Goal: Task Accomplishment & Management: Complete application form

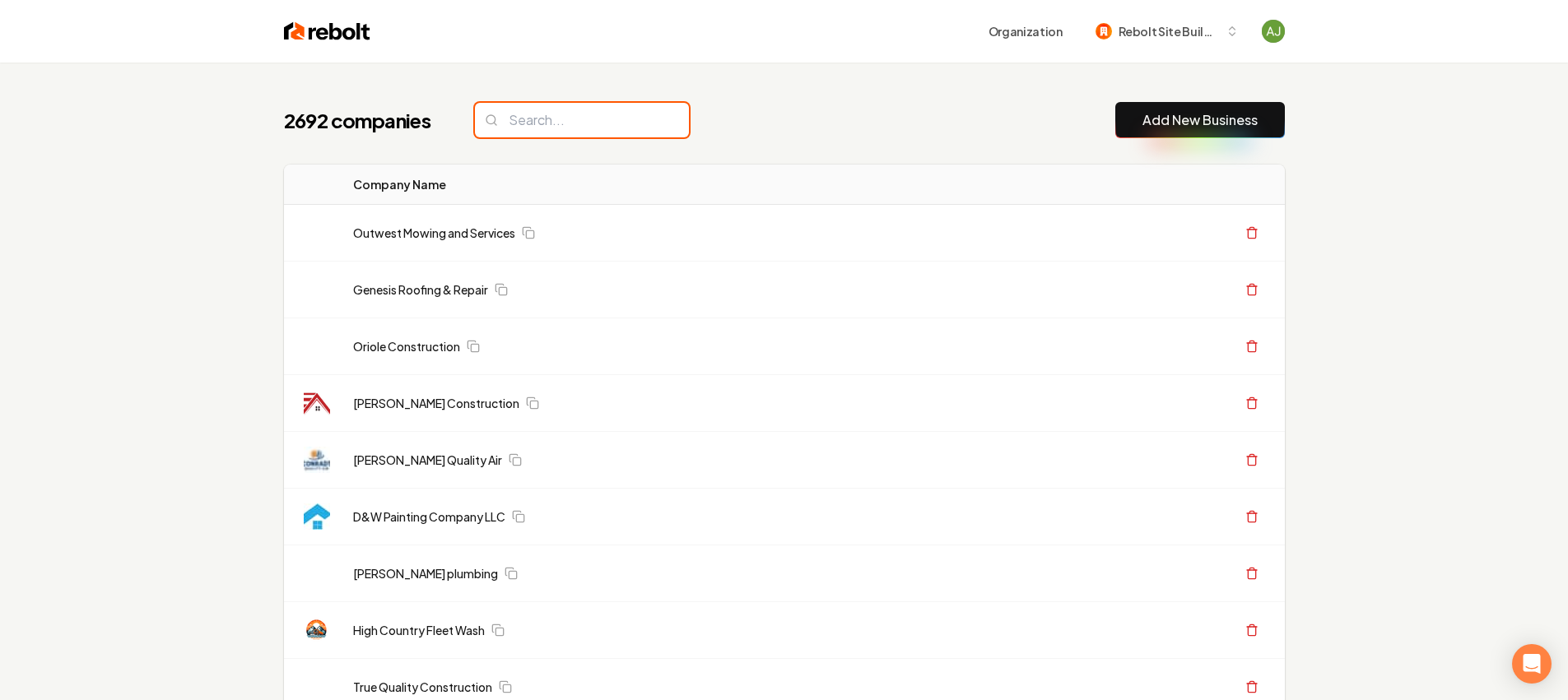
click at [548, 131] on input "search" at bounding box center [582, 120] width 214 height 34
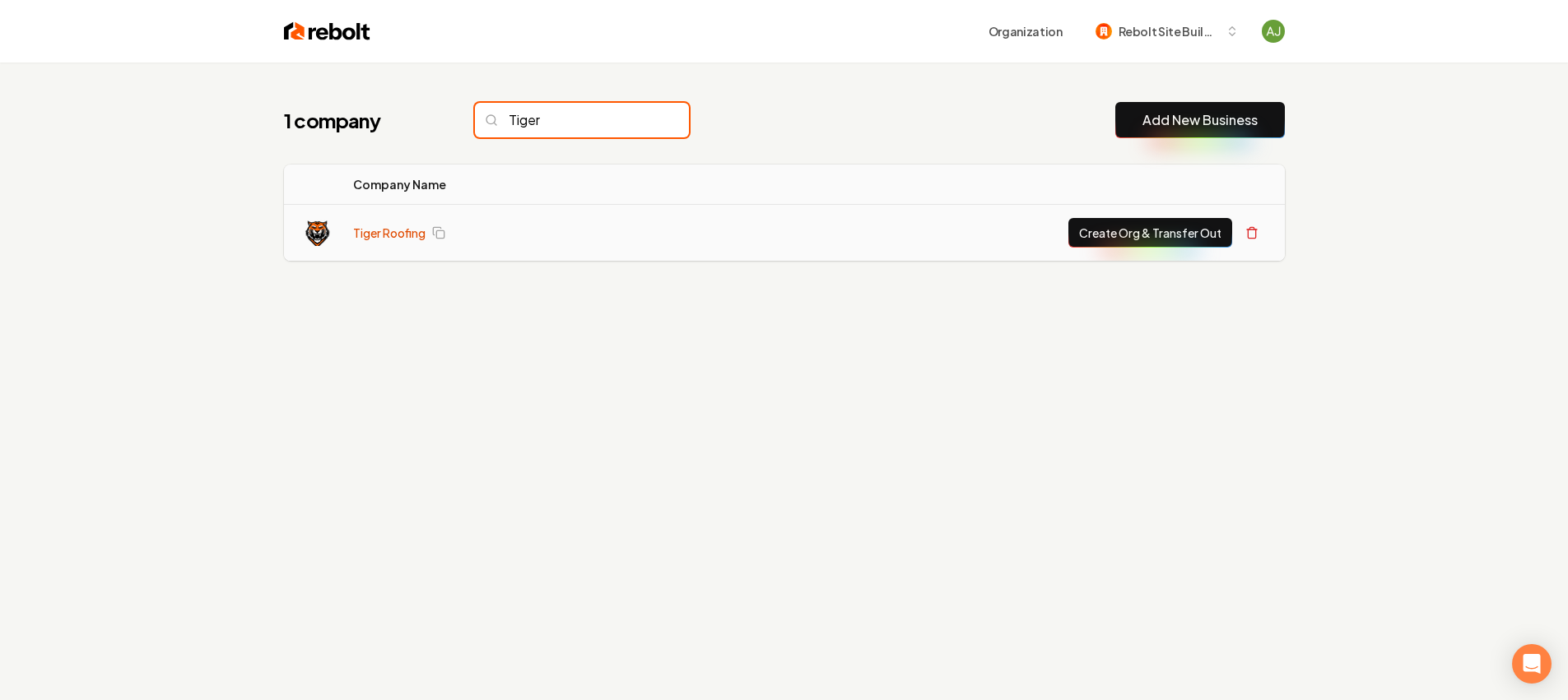
type input "Tiger"
click at [406, 230] on link "Tiger Roofing" at bounding box center [390, 233] width 72 height 17
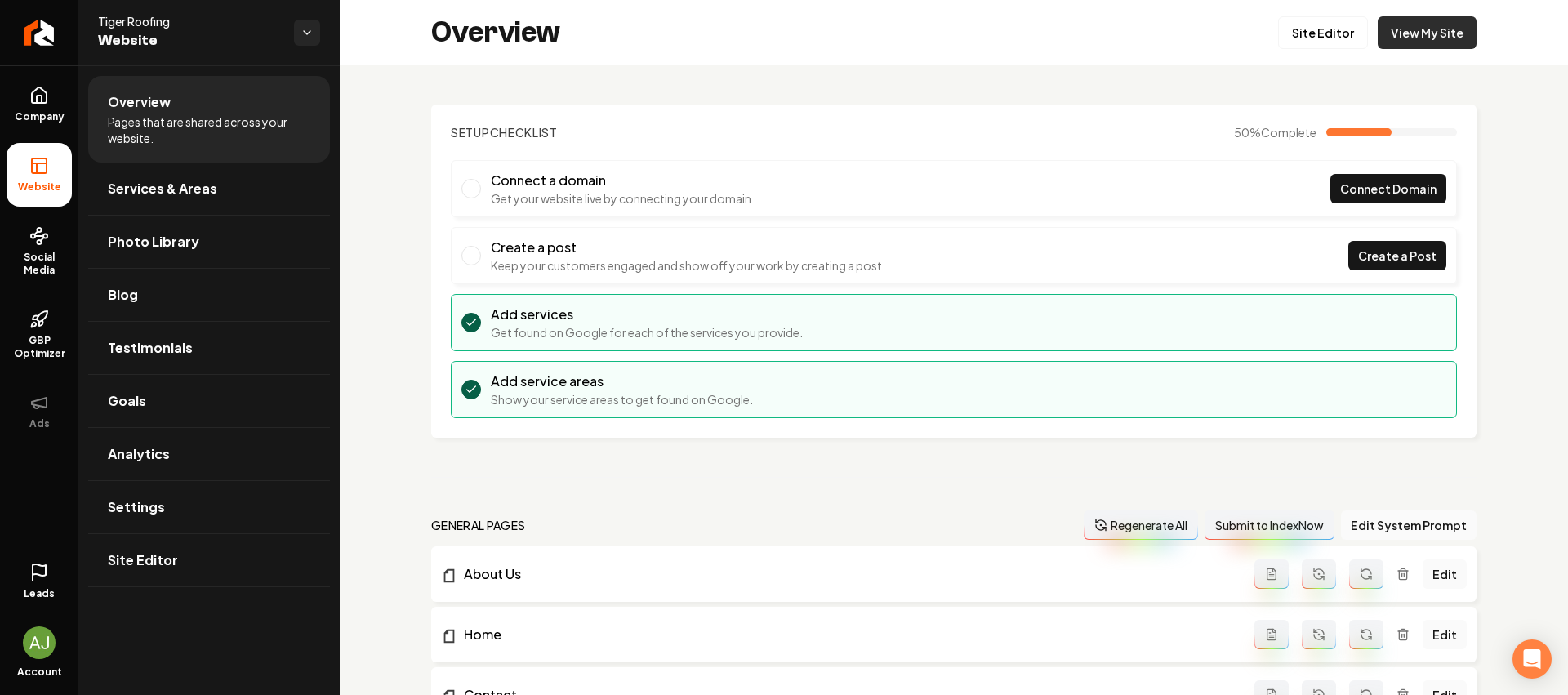
click at [1425, 47] on link "View My Site" at bounding box center [1426, 32] width 98 height 32
click at [1289, 30] on link "Site Editor" at bounding box center [1323, 32] width 90 height 32
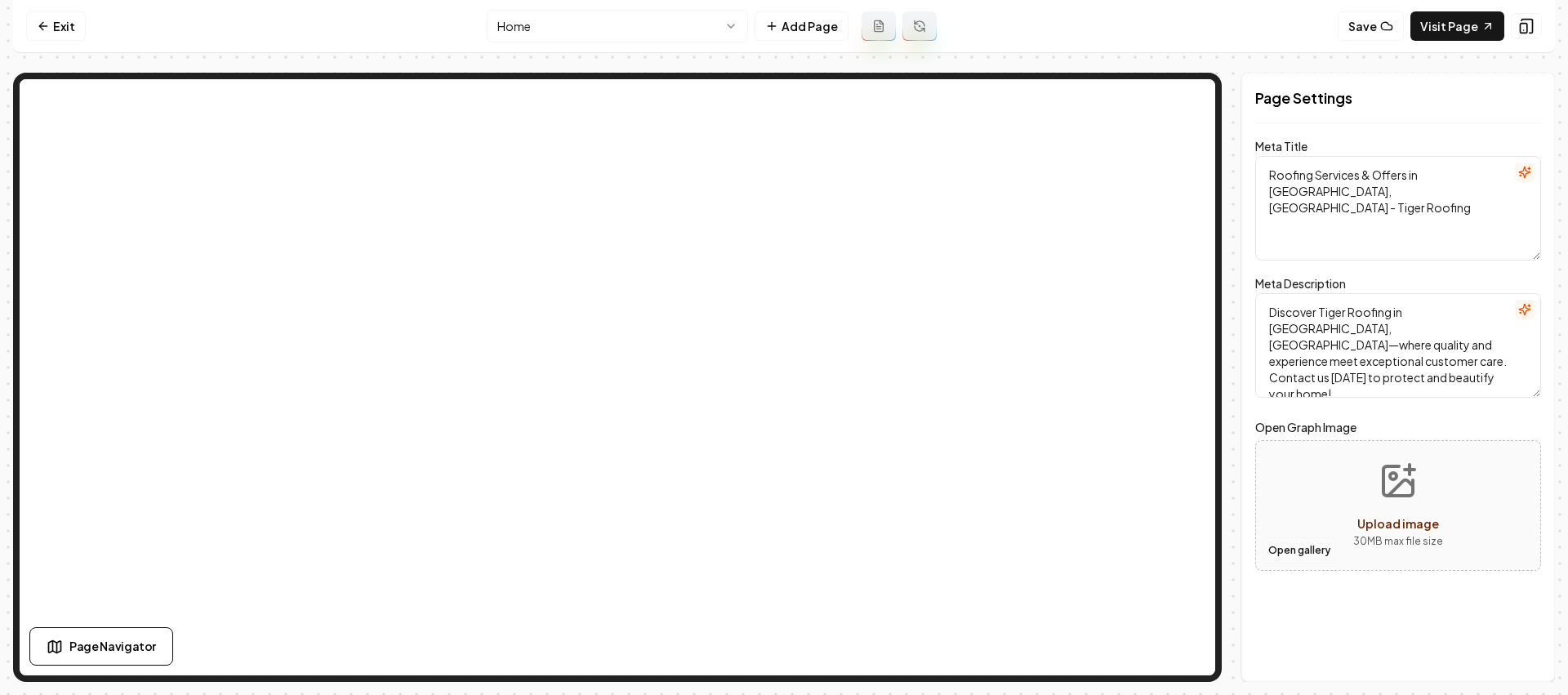
click at [1299, 550] on button "Open gallery" at bounding box center [1299, 550] width 74 height 26
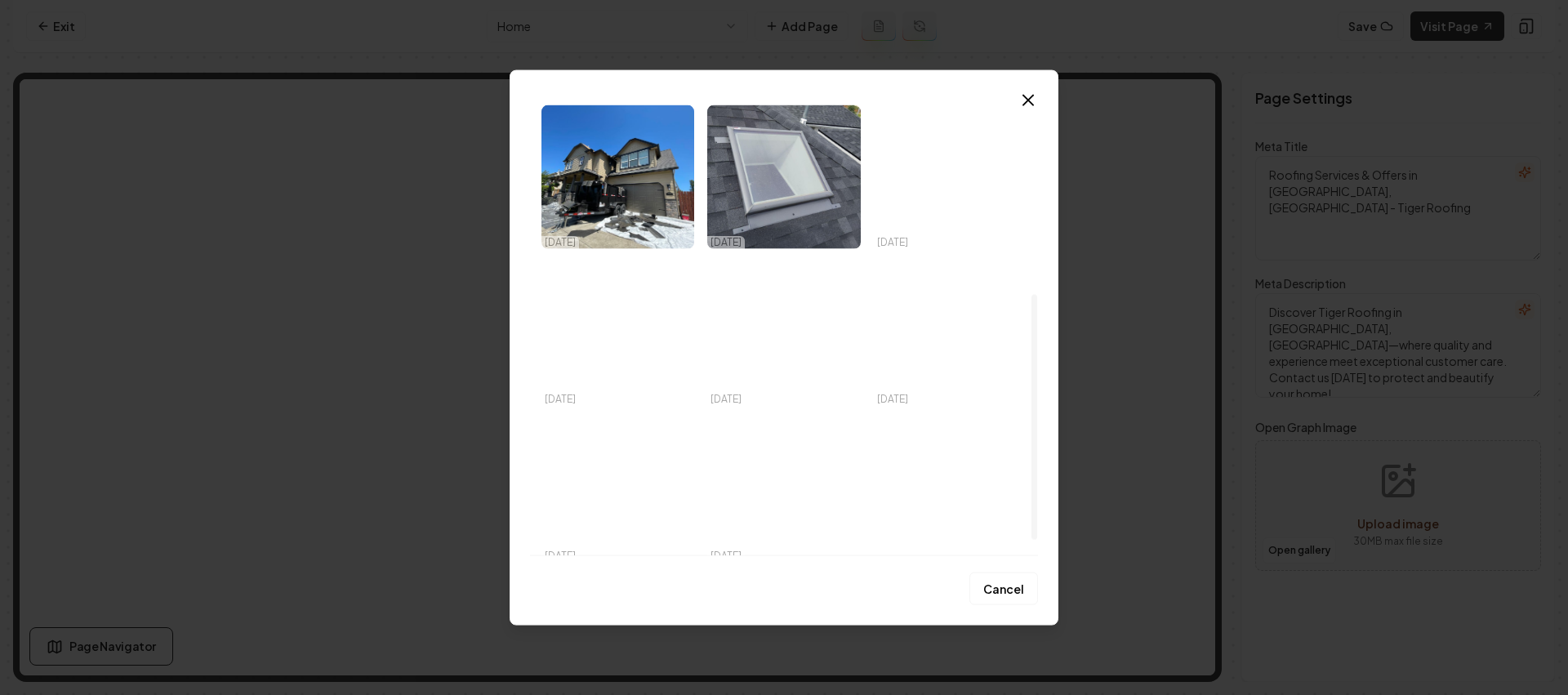
scroll to position [377, 0]
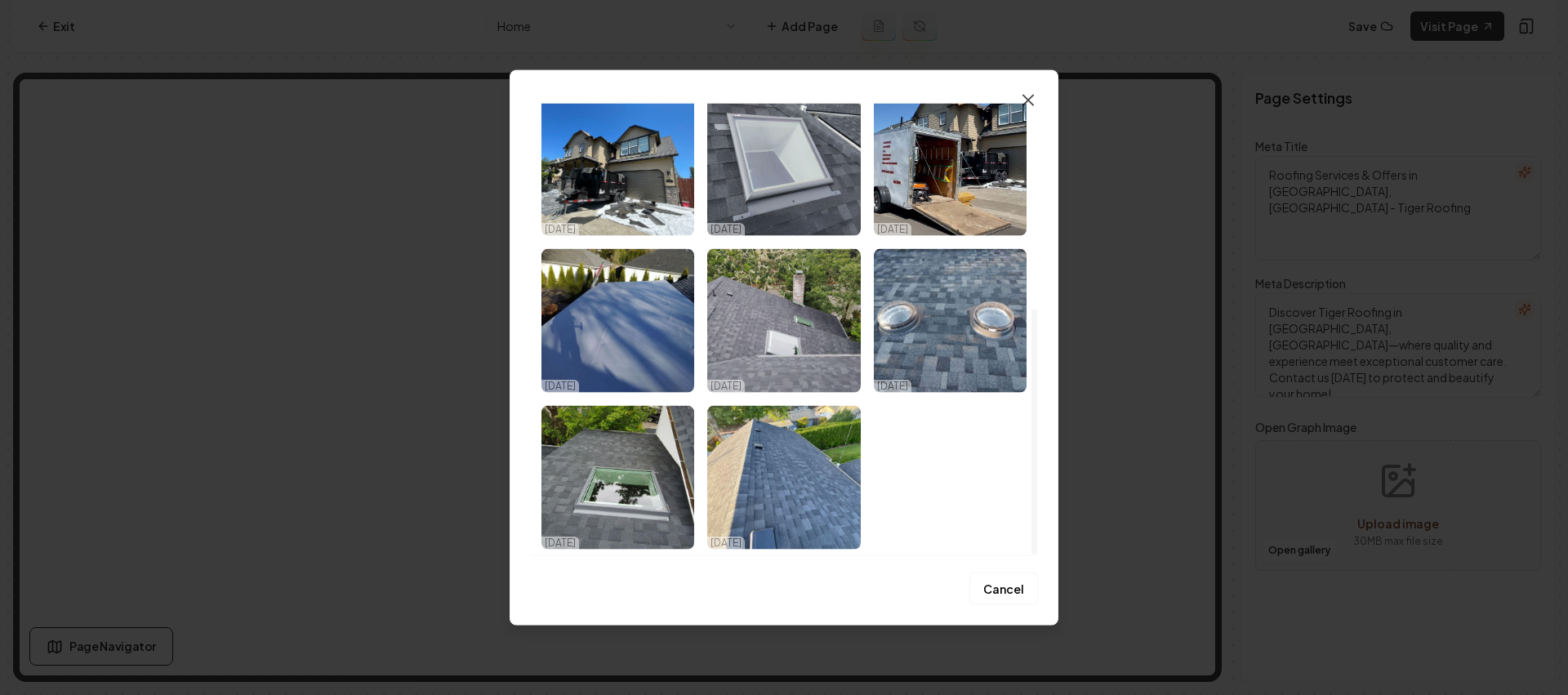
click at [1020, 98] on icon "button" at bounding box center [1027, 99] width 19 height 19
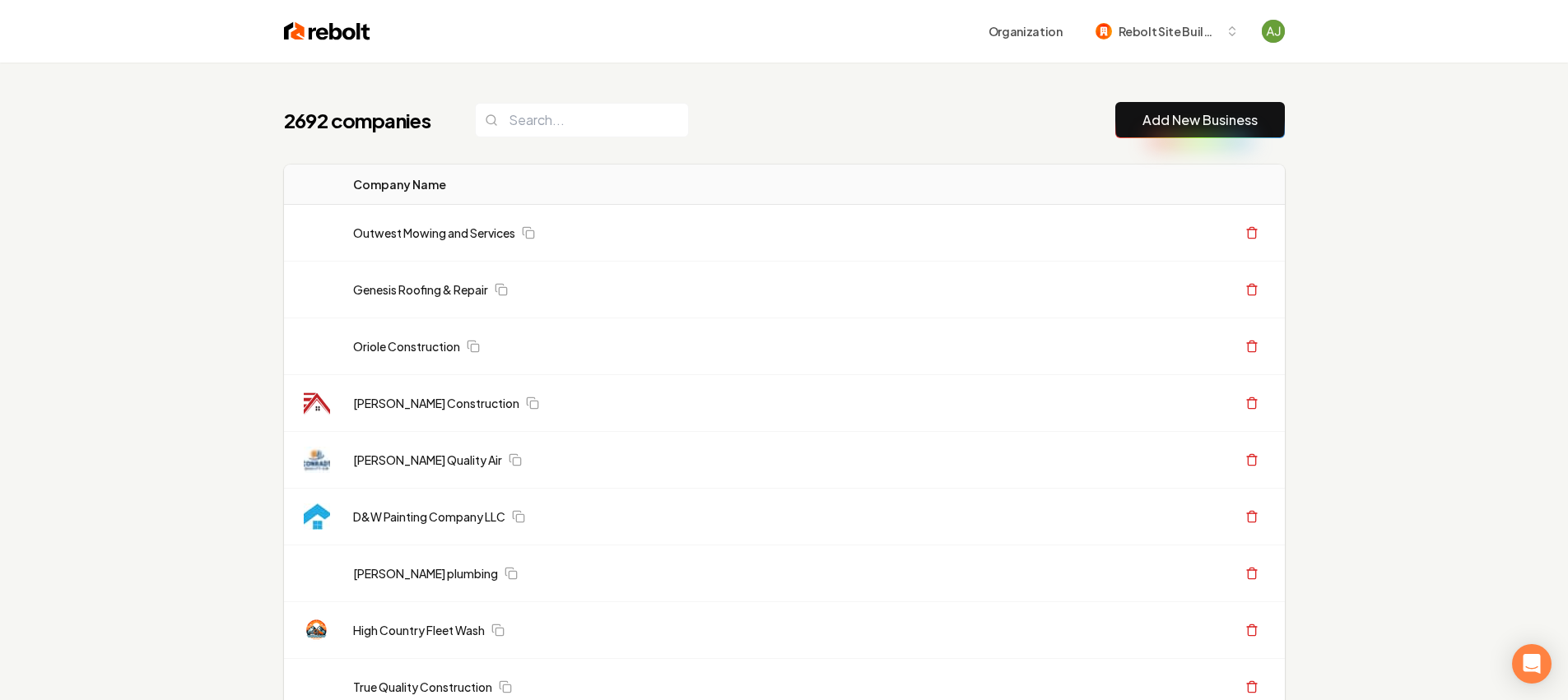
click at [1284, 111] on button "Add New Business" at bounding box center [1200, 120] width 170 height 36
click at [1269, 121] on button "Add New Business" at bounding box center [1200, 120] width 170 height 36
click at [1223, 122] on link "Add New Business" at bounding box center [1201, 120] width 115 height 19
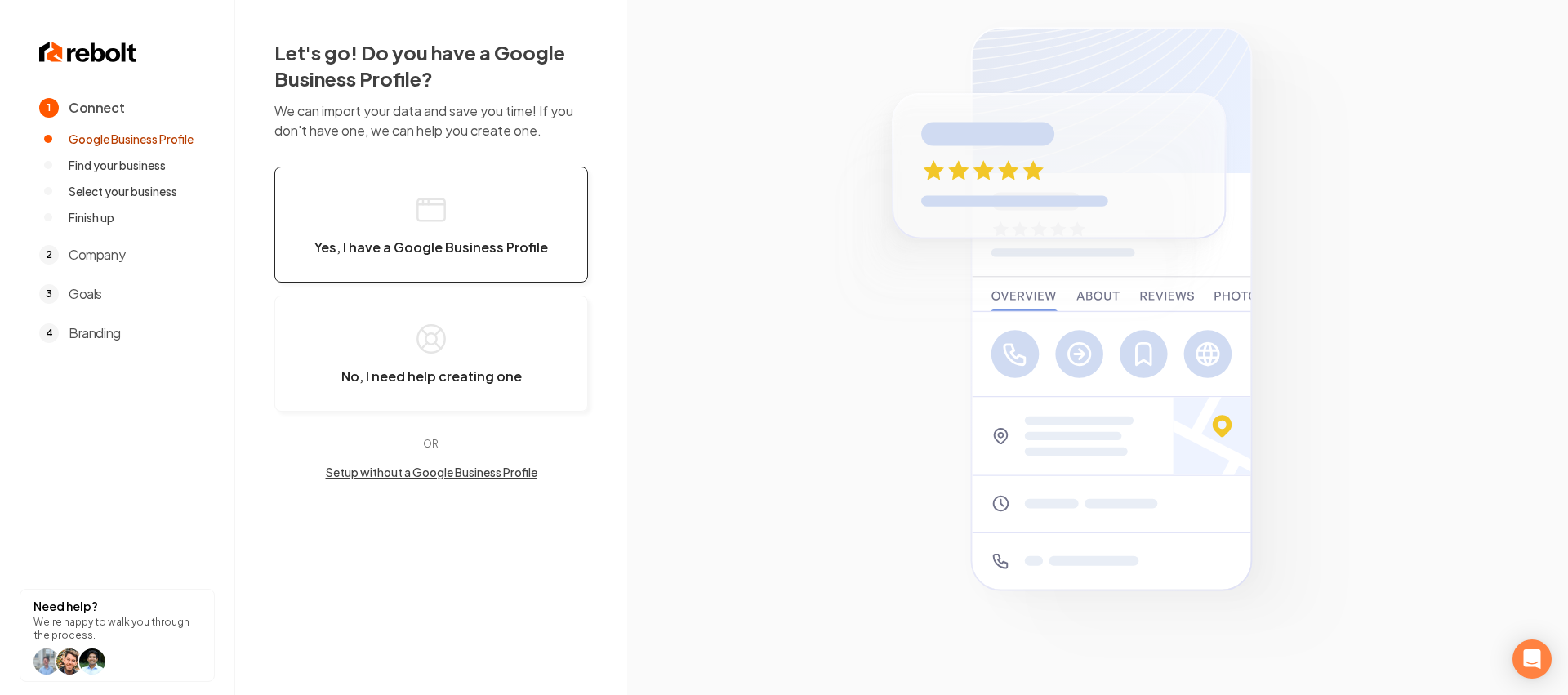
click at [444, 247] on span "Yes, I have a Google Business Profile" at bounding box center [432, 248] width 234 height 17
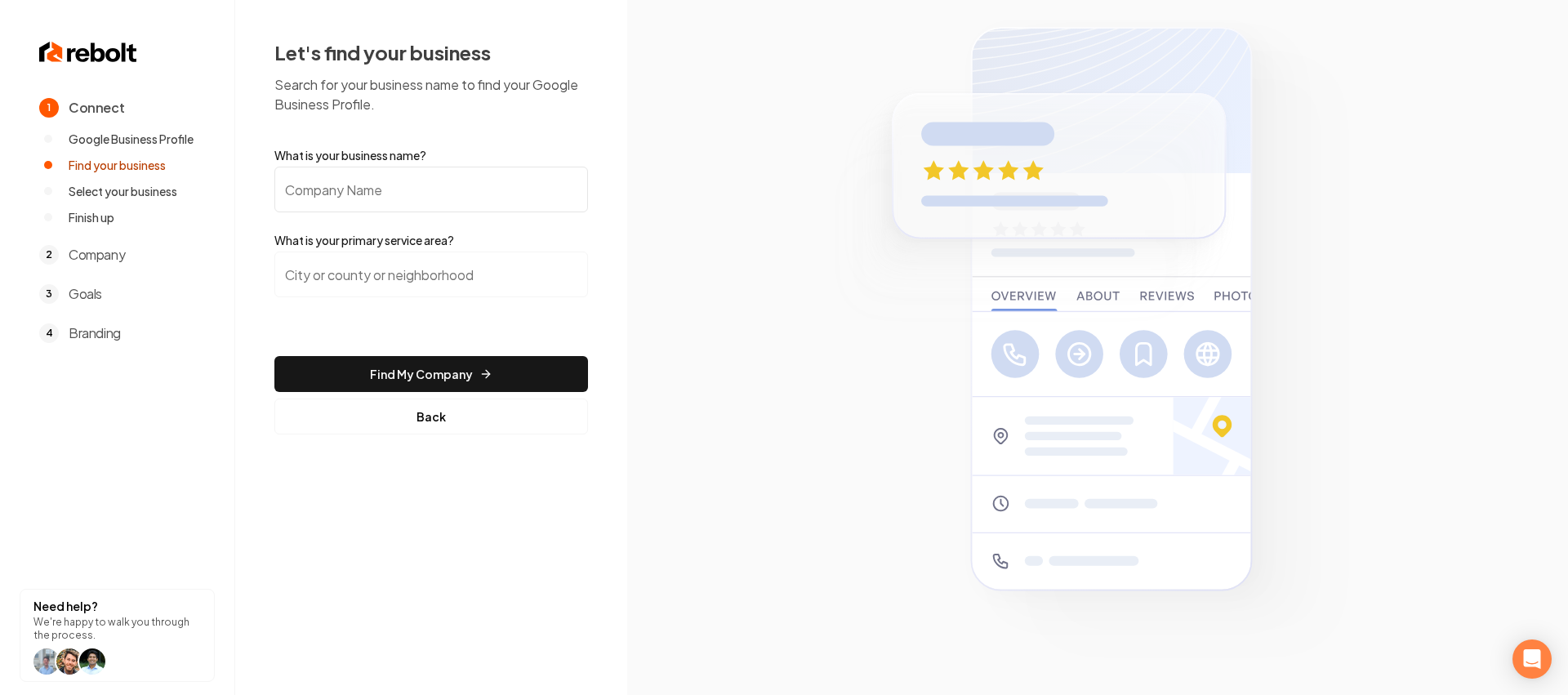
click at [378, 185] on input "What is your business name?" at bounding box center [431, 190] width 314 height 46
type input "Vision Design Wiring"
click at [501, 249] on form "What is your business name? Vision Design Wiring What is your primary service a…" at bounding box center [431, 291] width 314 height 287
click at [487, 266] on input "search" at bounding box center [431, 274] width 314 height 46
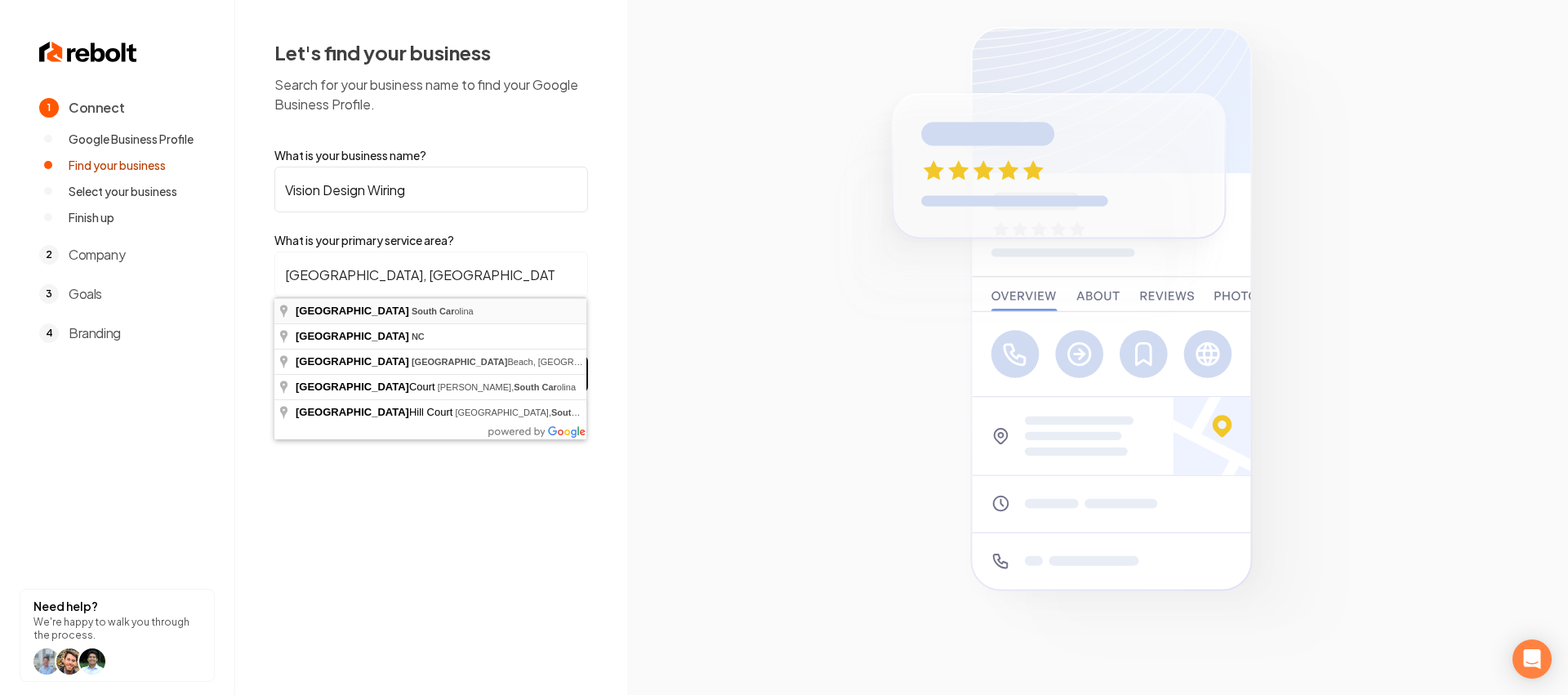
type input "[GEOGRAPHIC_DATA], [US_STATE]"
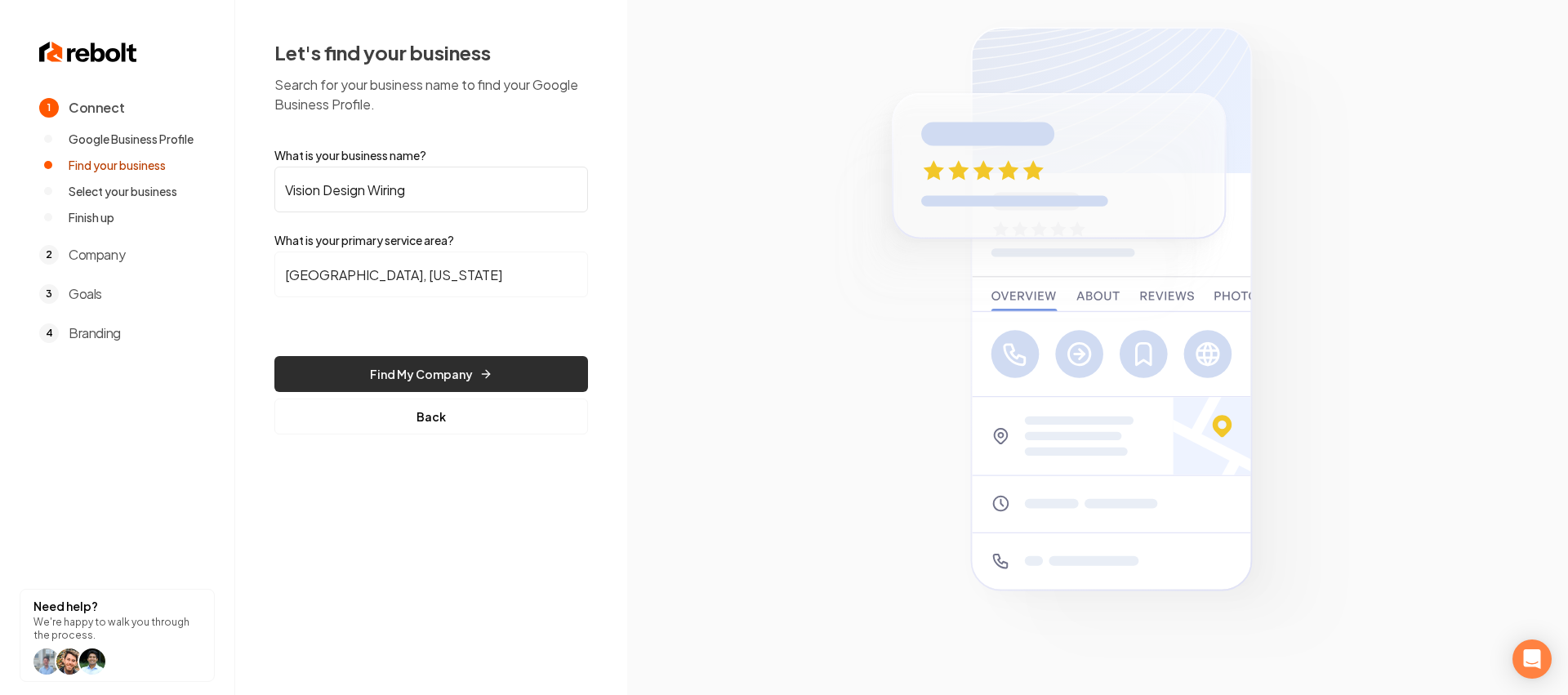
click at [468, 374] on button "Find My Company" at bounding box center [431, 374] width 314 height 36
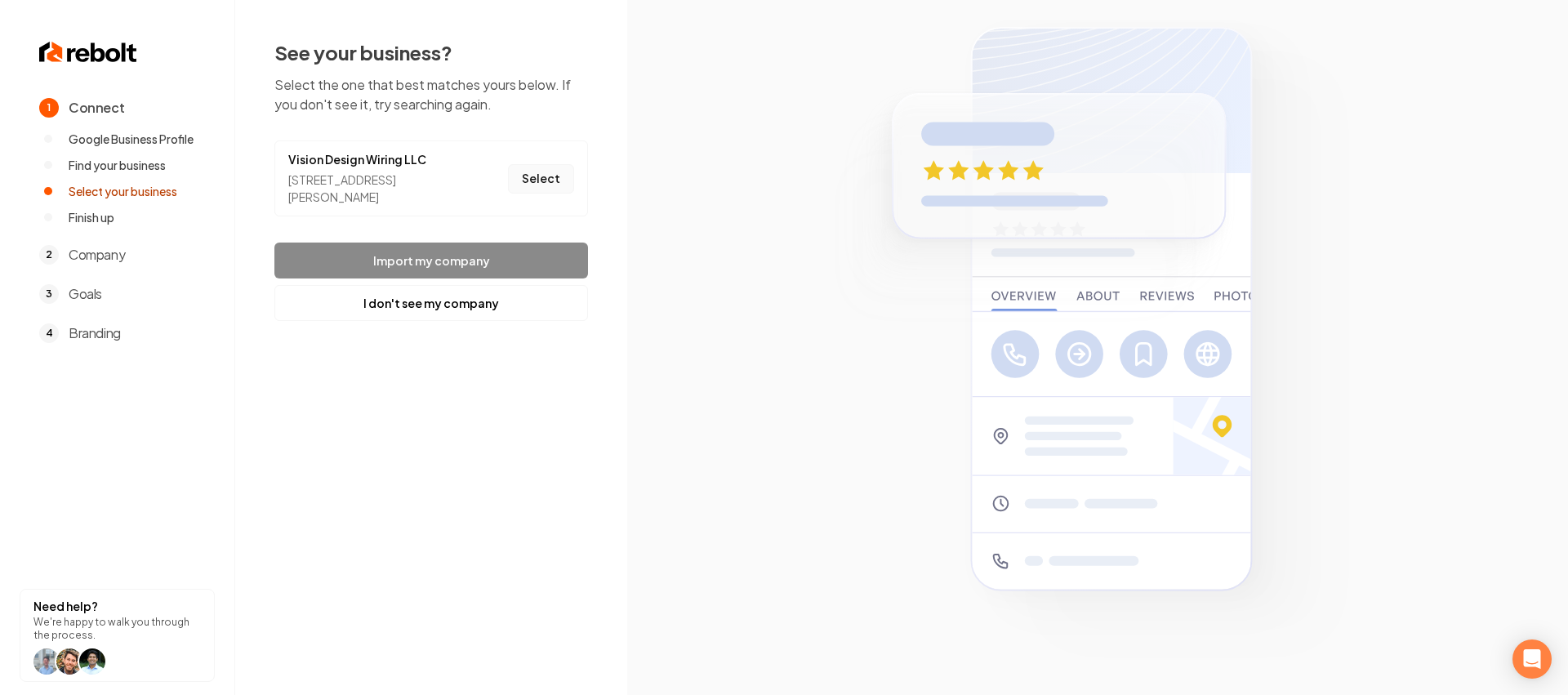
click at [550, 180] on button "Select" at bounding box center [541, 179] width 66 height 29
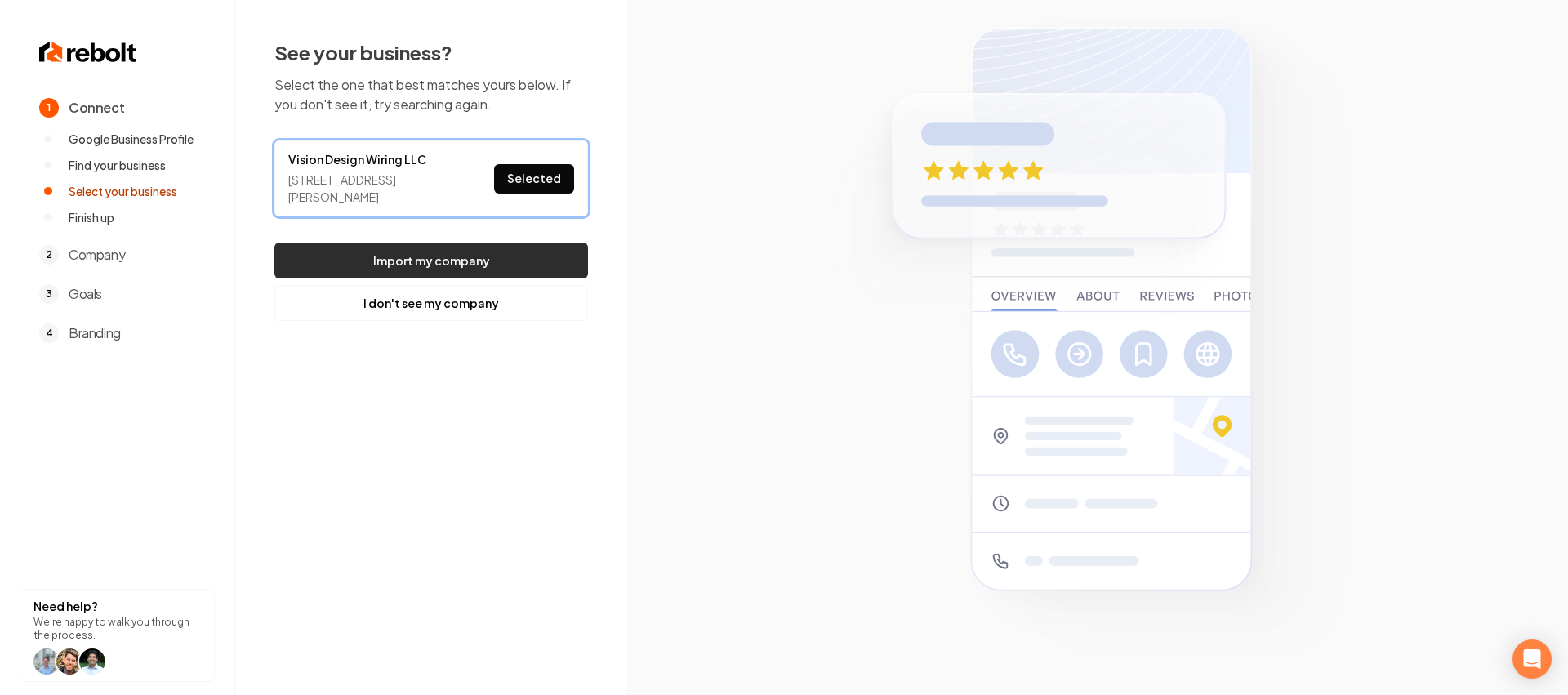
click at [473, 265] on button "Import my company" at bounding box center [431, 261] width 314 height 36
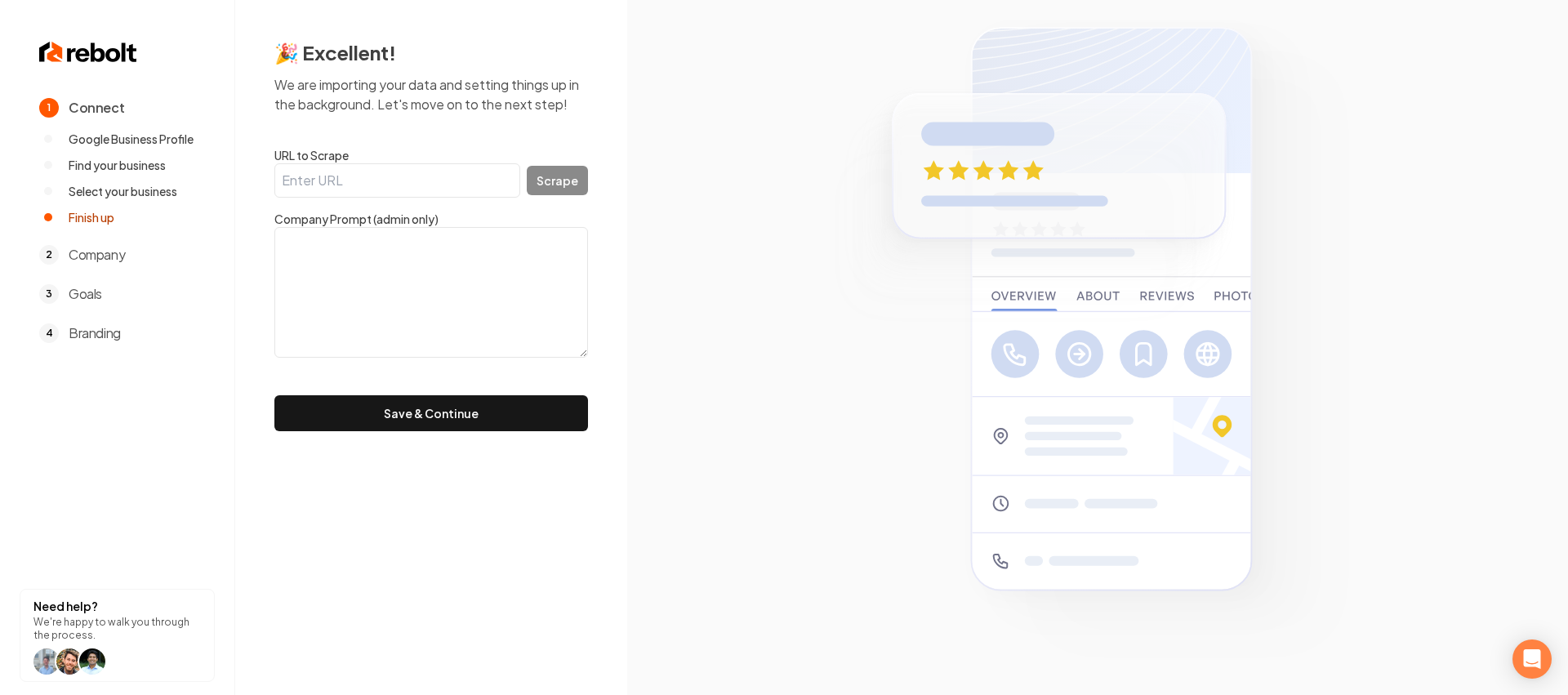
click at [401, 161] on label "URL to Scrape" at bounding box center [431, 156] width 314 height 17
click at [401, 163] on input "URL to Scrape" at bounding box center [397, 180] width 246 height 34
paste input "[URL][DOMAIN_NAME]"
type input "[URL][DOMAIN_NAME]"
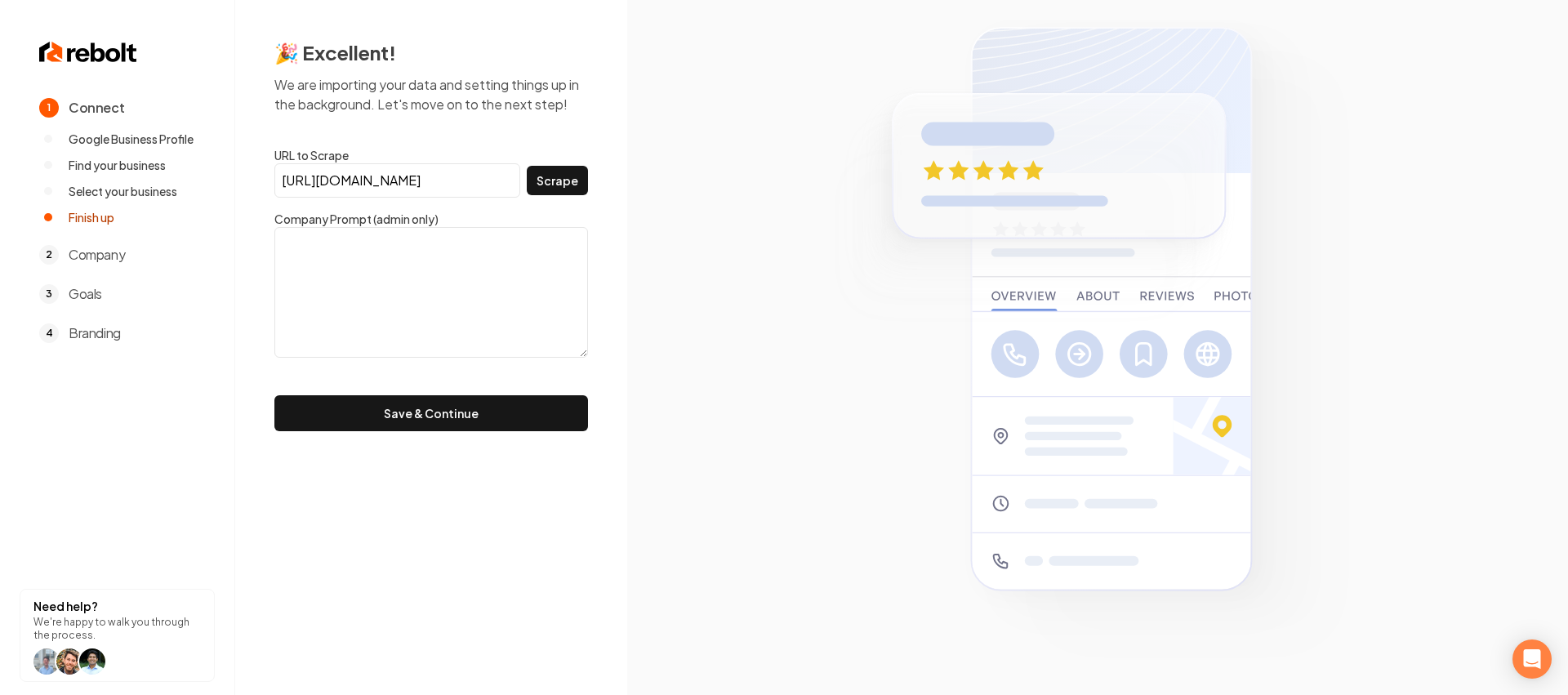
click at [594, 183] on div "🎉 Excellent! We are importing your data and setting things up in the background…" at bounding box center [432, 235] width 392 height 470
click at [587, 185] on button "Scrape" at bounding box center [557, 180] width 62 height 29
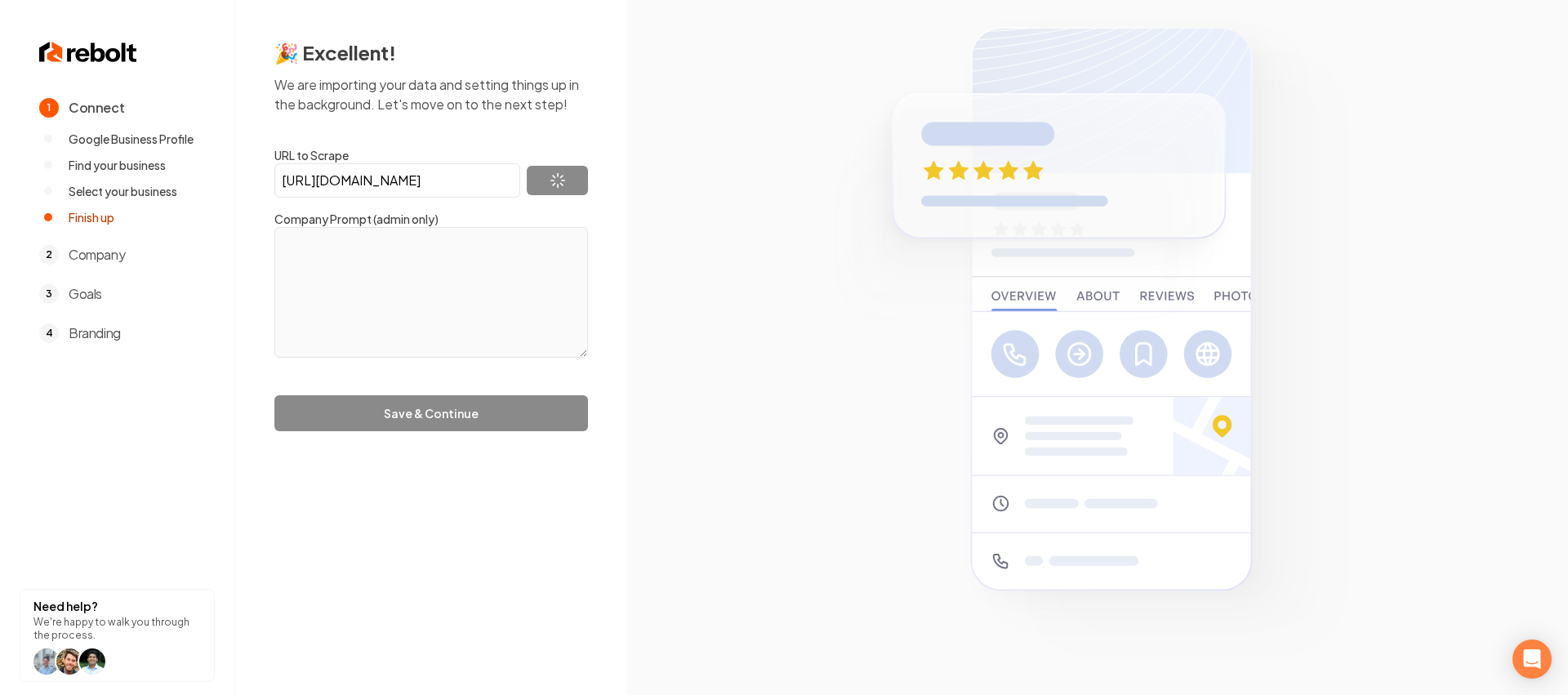
type textarea "Our systems have detected unusual traffic from your computer network. This page…"
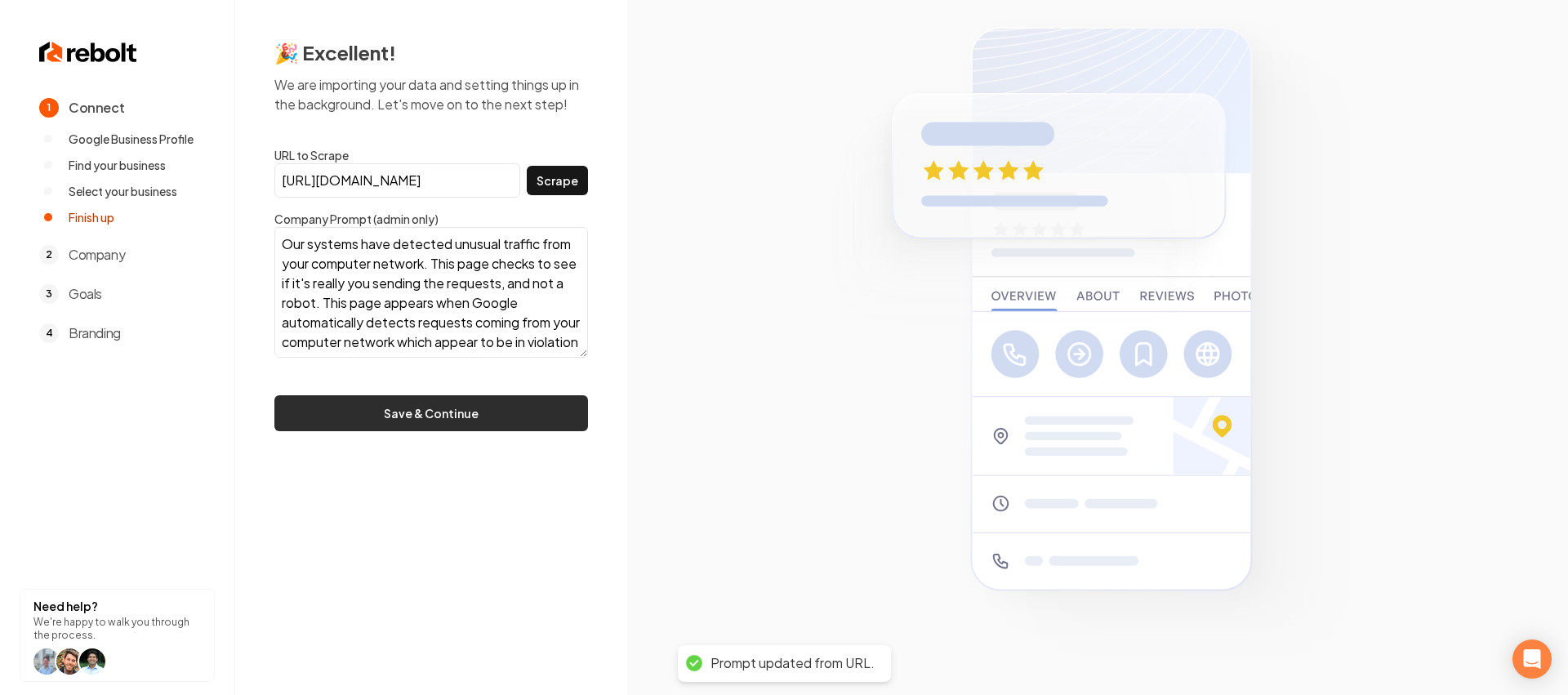
click at [484, 412] on button "Save & Continue" at bounding box center [431, 412] width 314 height 36
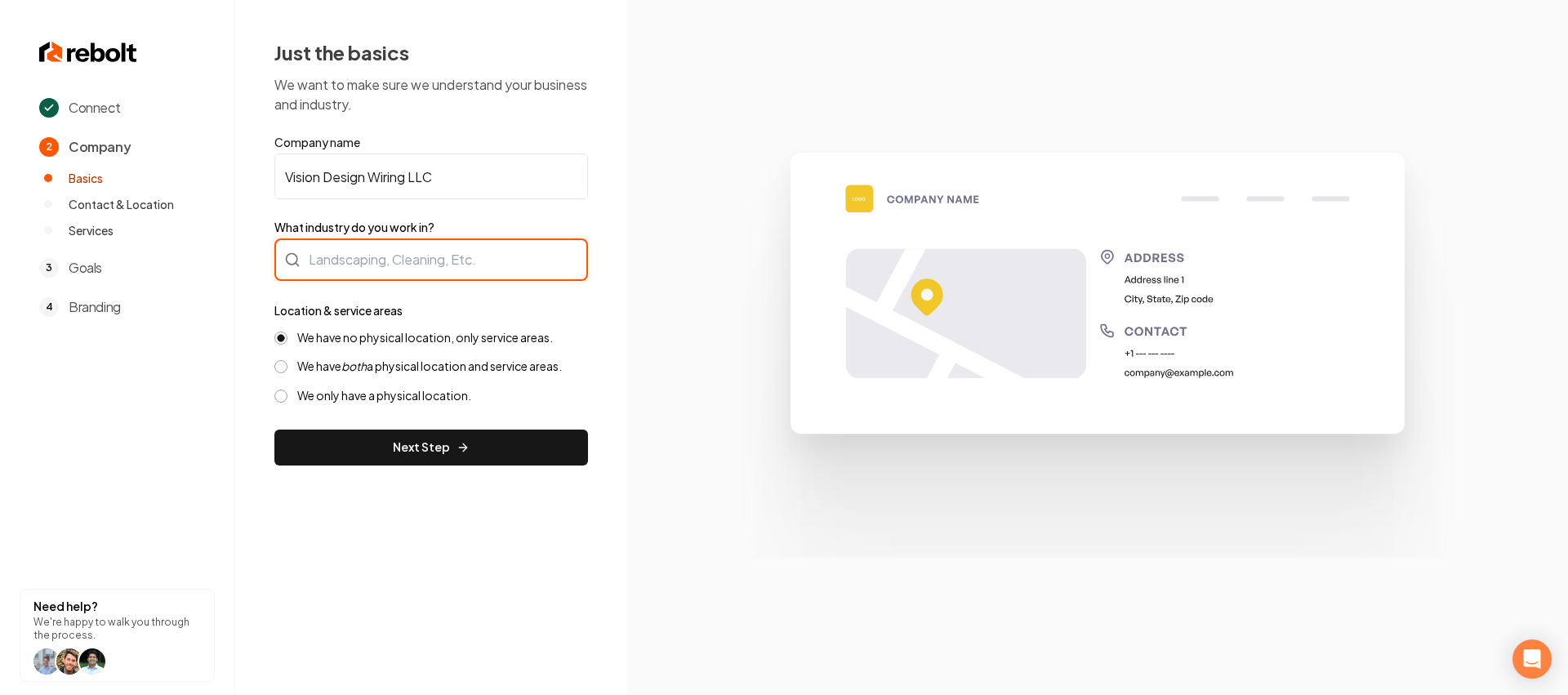
click at [401, 249] on div at bounding box center [431, 260] width 314 height 42
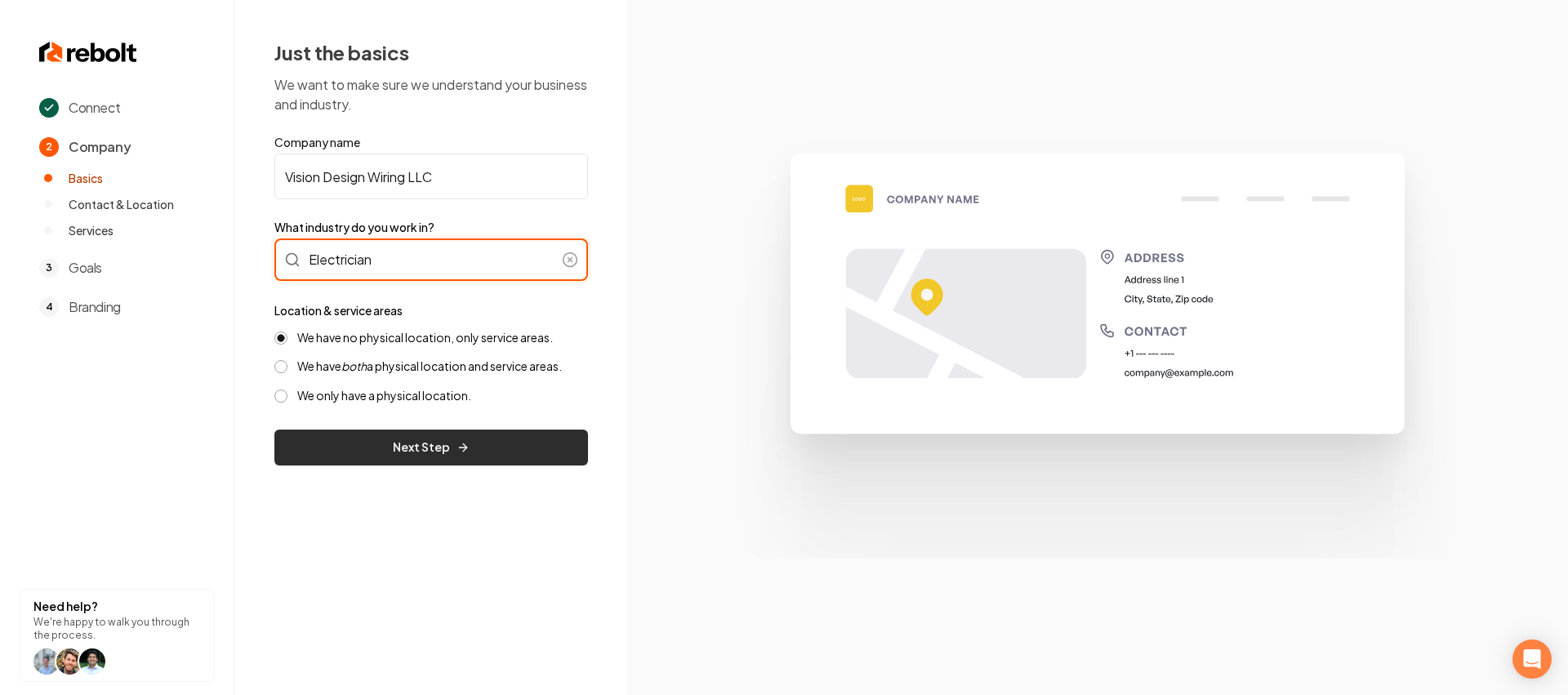
type input "Electrician"
click at [460, 443] on icon "submit" at bounding box center [463, 447] width 13 height 13
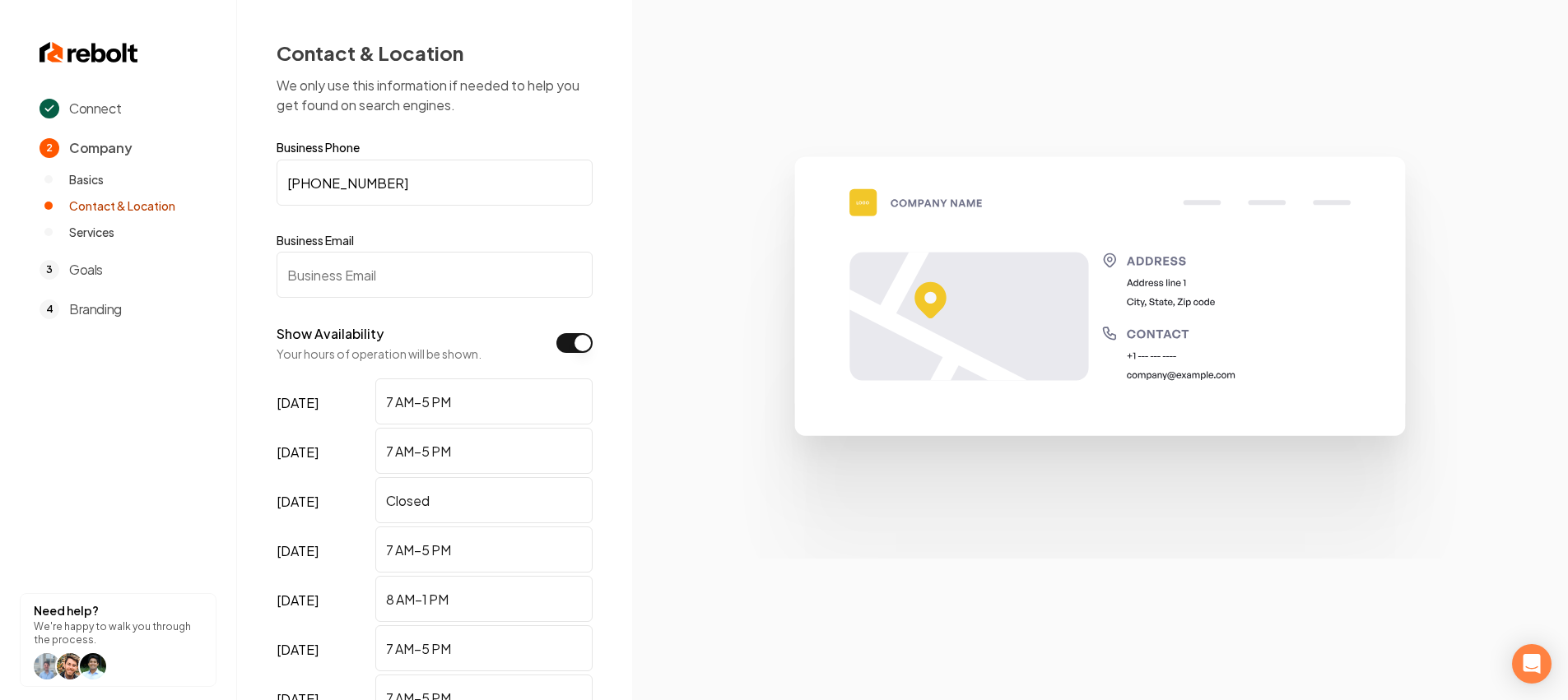
click at [361, 287] on input "Business Email" at bounding box center [434, 275] width 316 height 46
paste input "[EMAIL_ADDRESS][DOMAIN_NAME]"
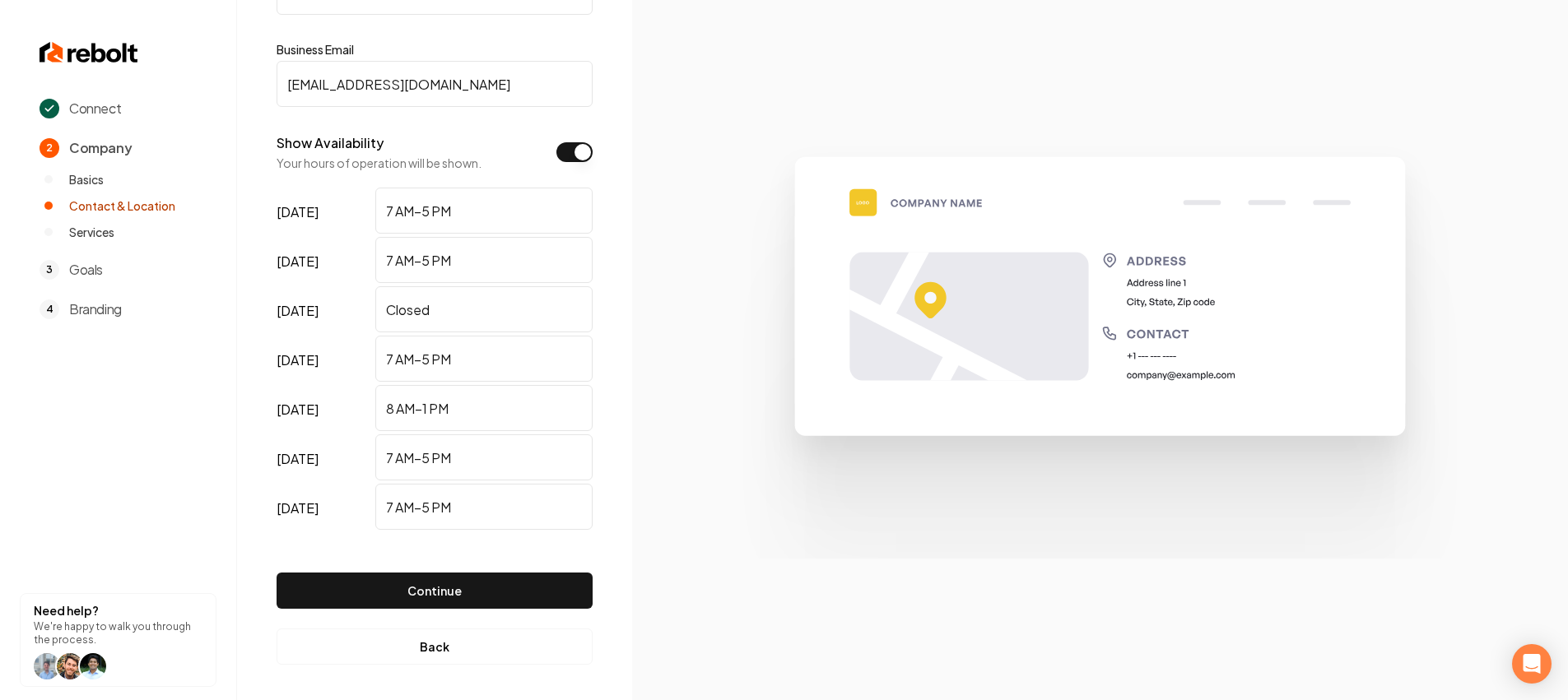
scroll to position [195, 0]
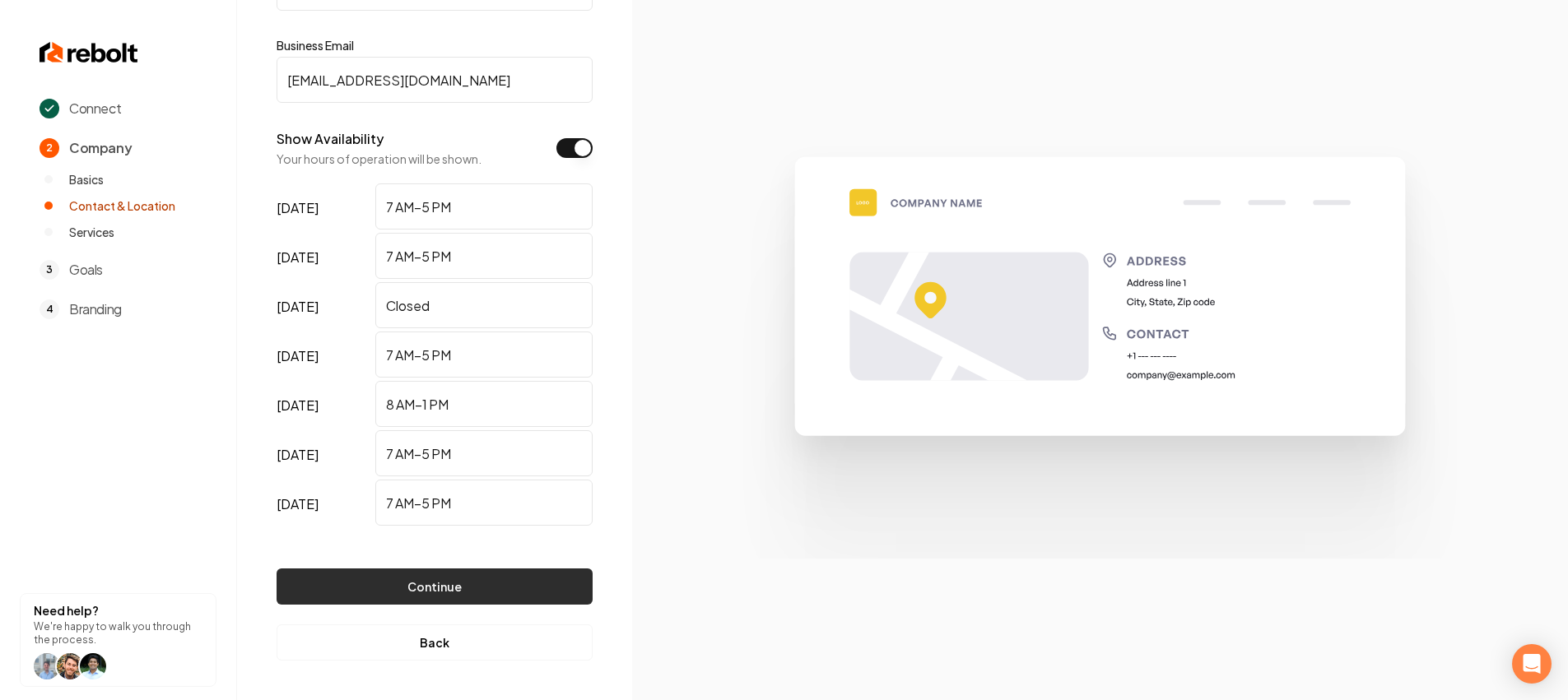
type input "[EMAIL_ADDRESS][DOMAIN_NAME]"
click at [460, 598] on button "Continue" at bounding box center [434, 586] width 316 height 36
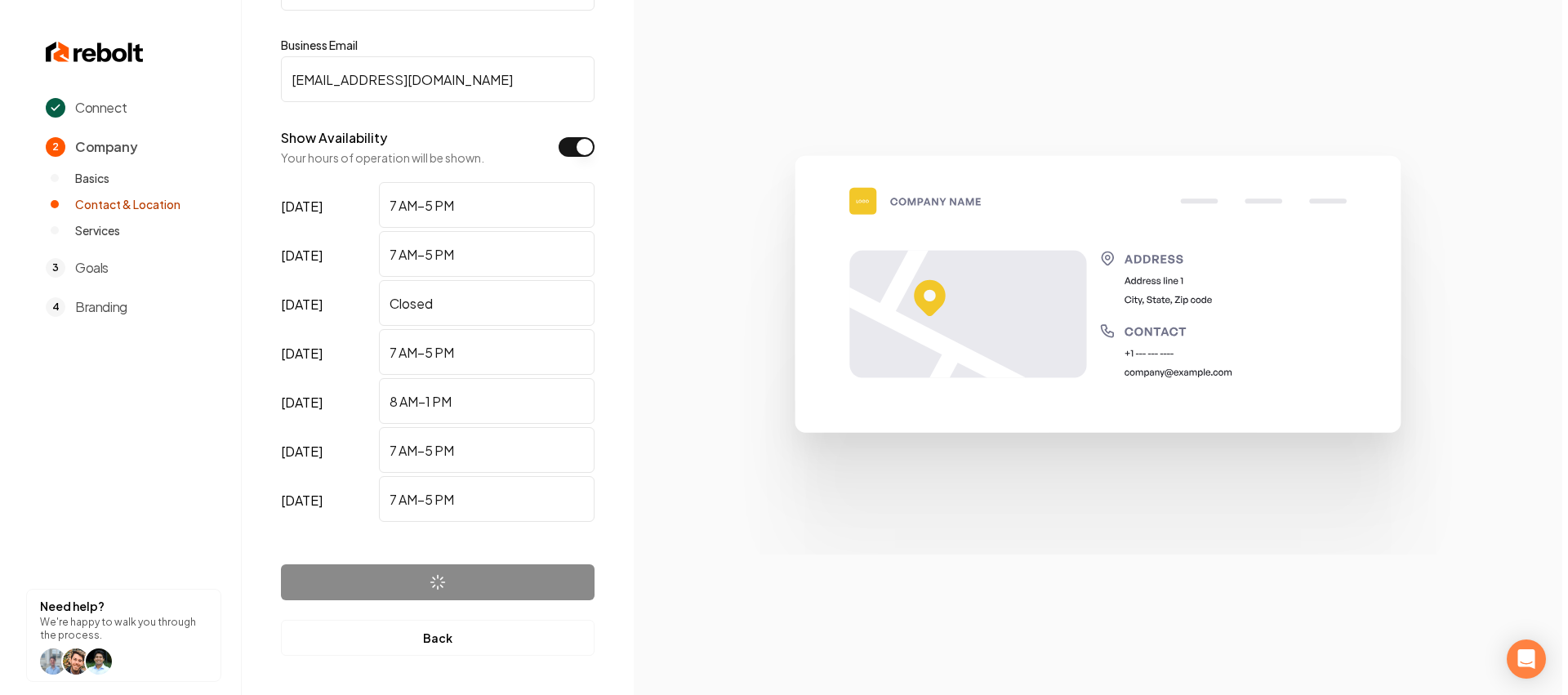
scroll to position [0, 0]
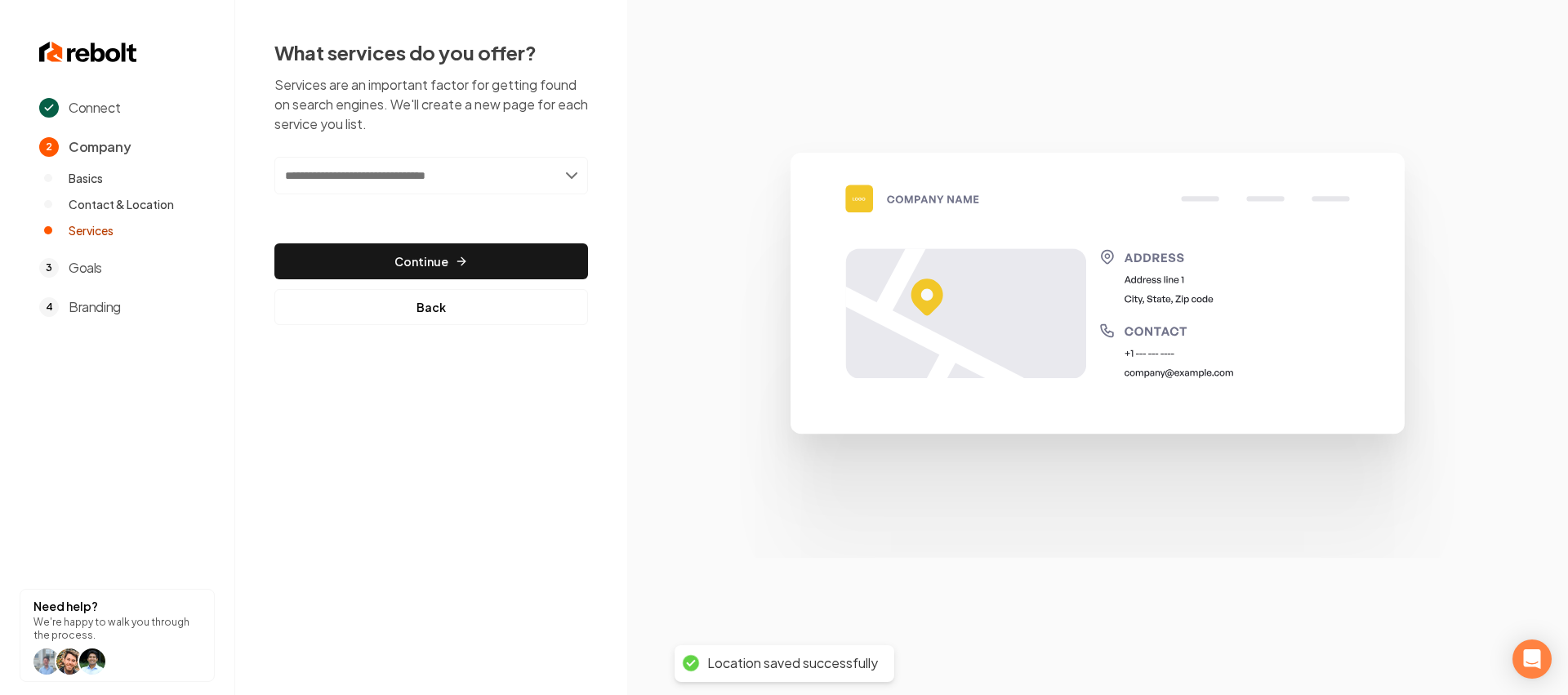
click at [434, 185] on input "text" at bounding box center [431, 175] width 314 height 38
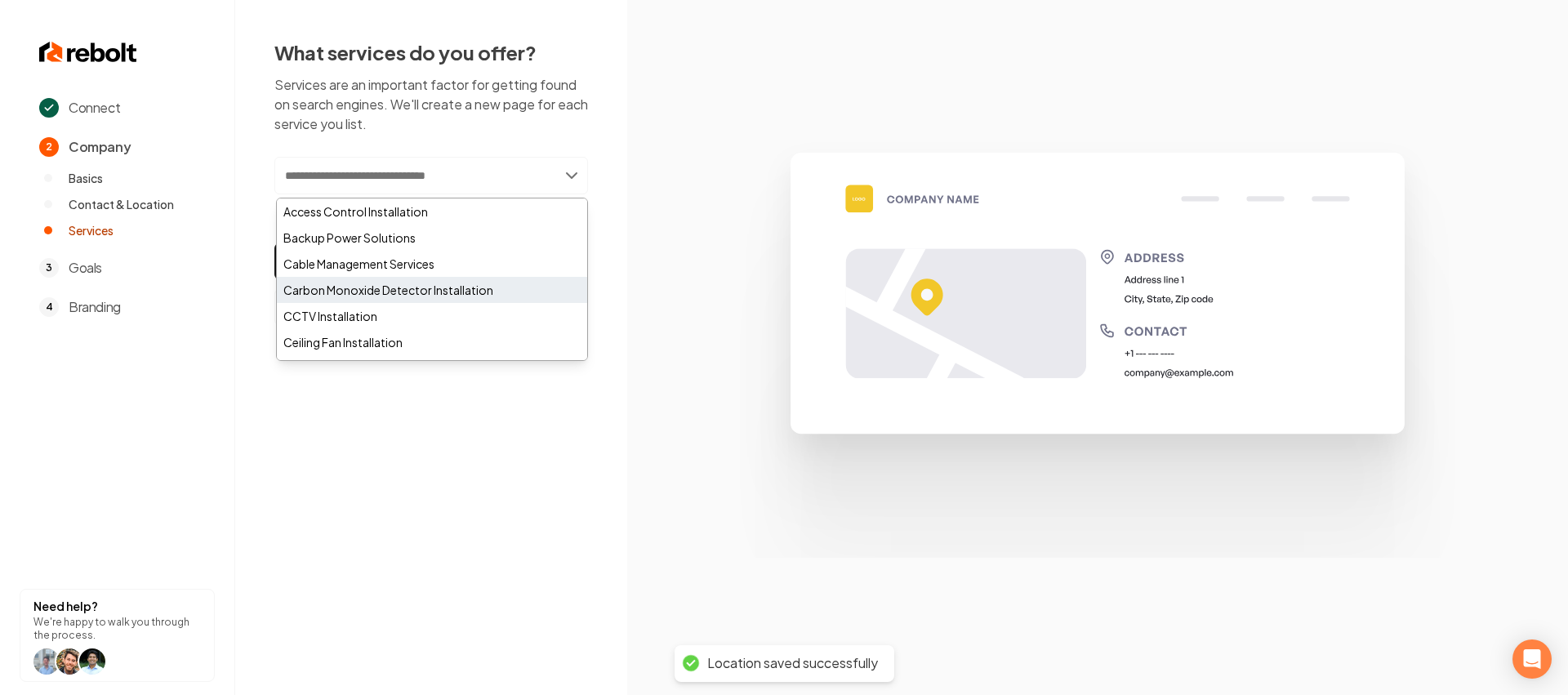
click at [392, 277] on div "Carbon Monoxide Detector Installation" at bounding box center [432, 290] width 310 height 26
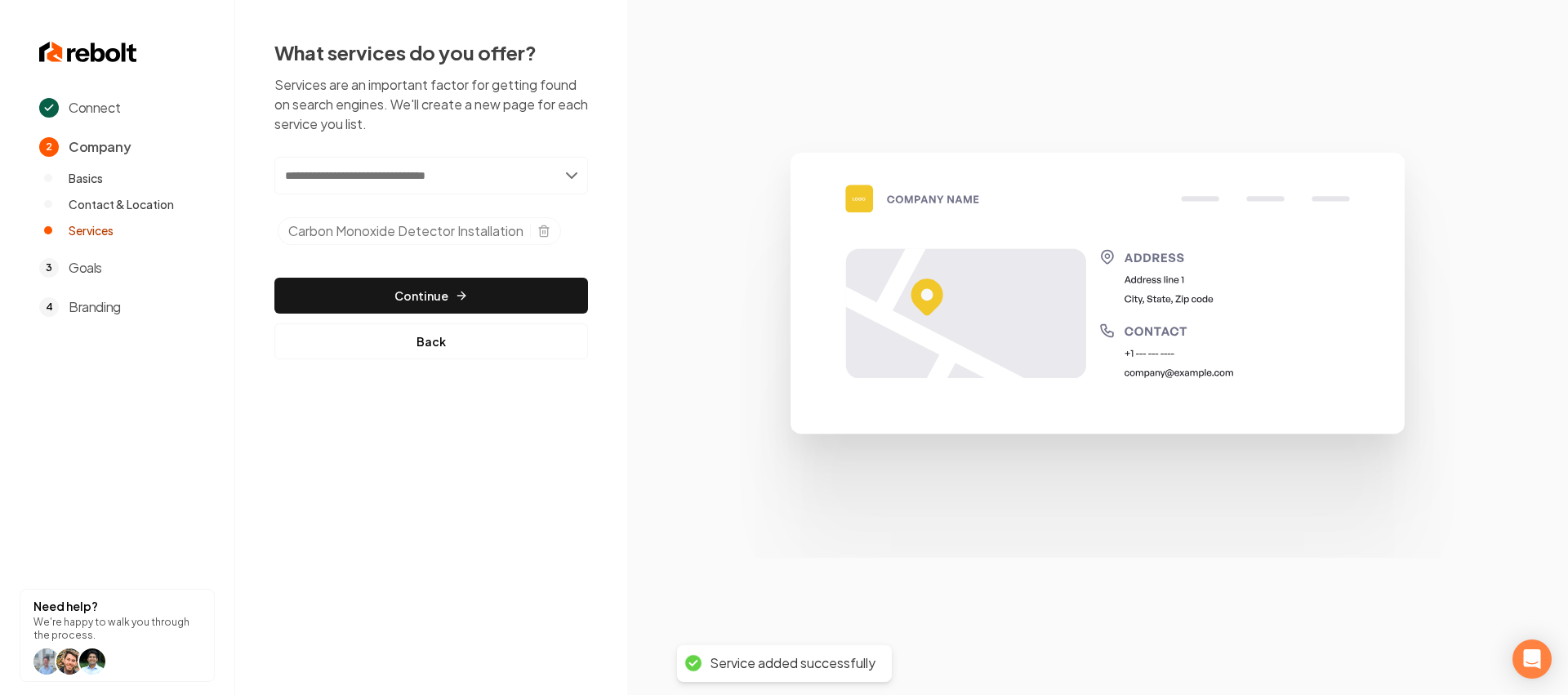
click at [424, 166] on input "text" at bounding box center [431, 175] width 314 height 38
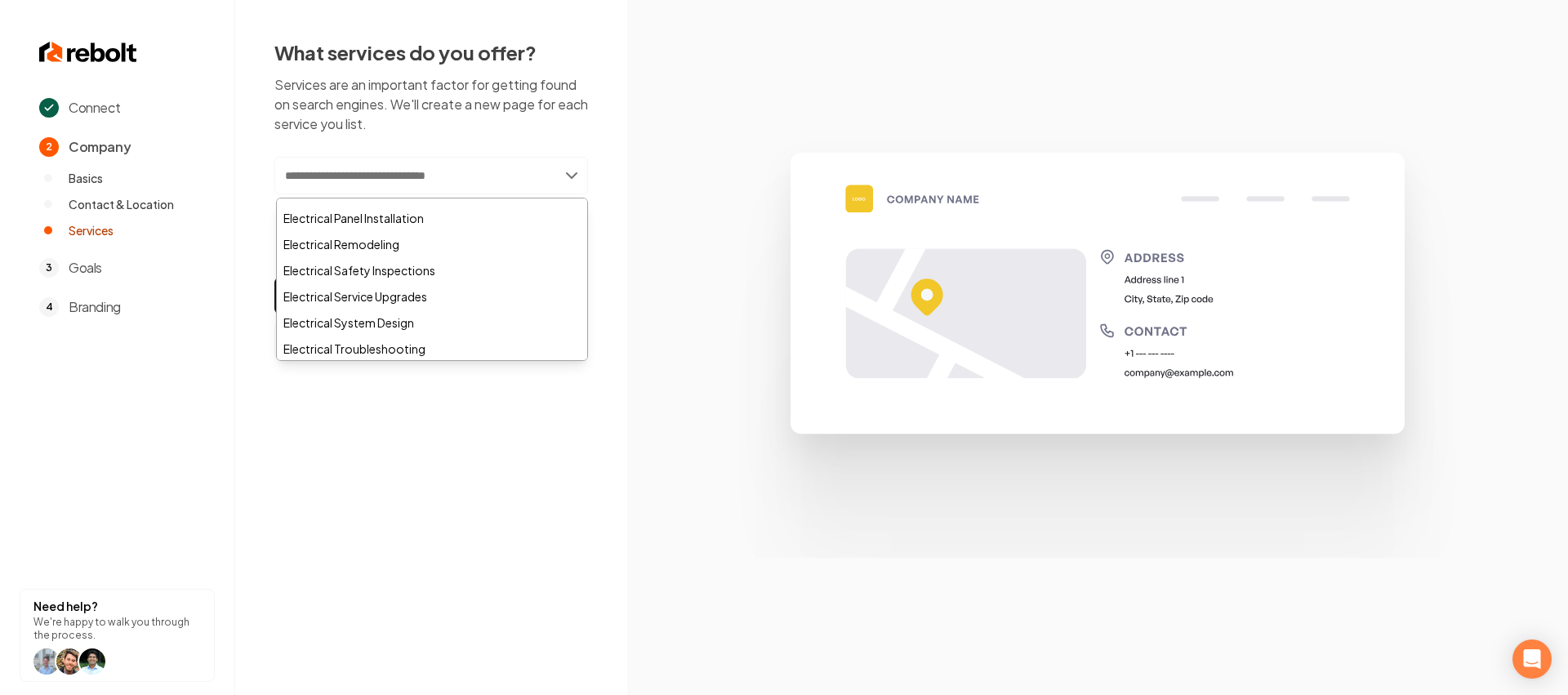
scroll to position [415, 0]
click at [348, 285] on div "Electrical Wiring Services" at bounding box center [432, 293] width 310 height 26
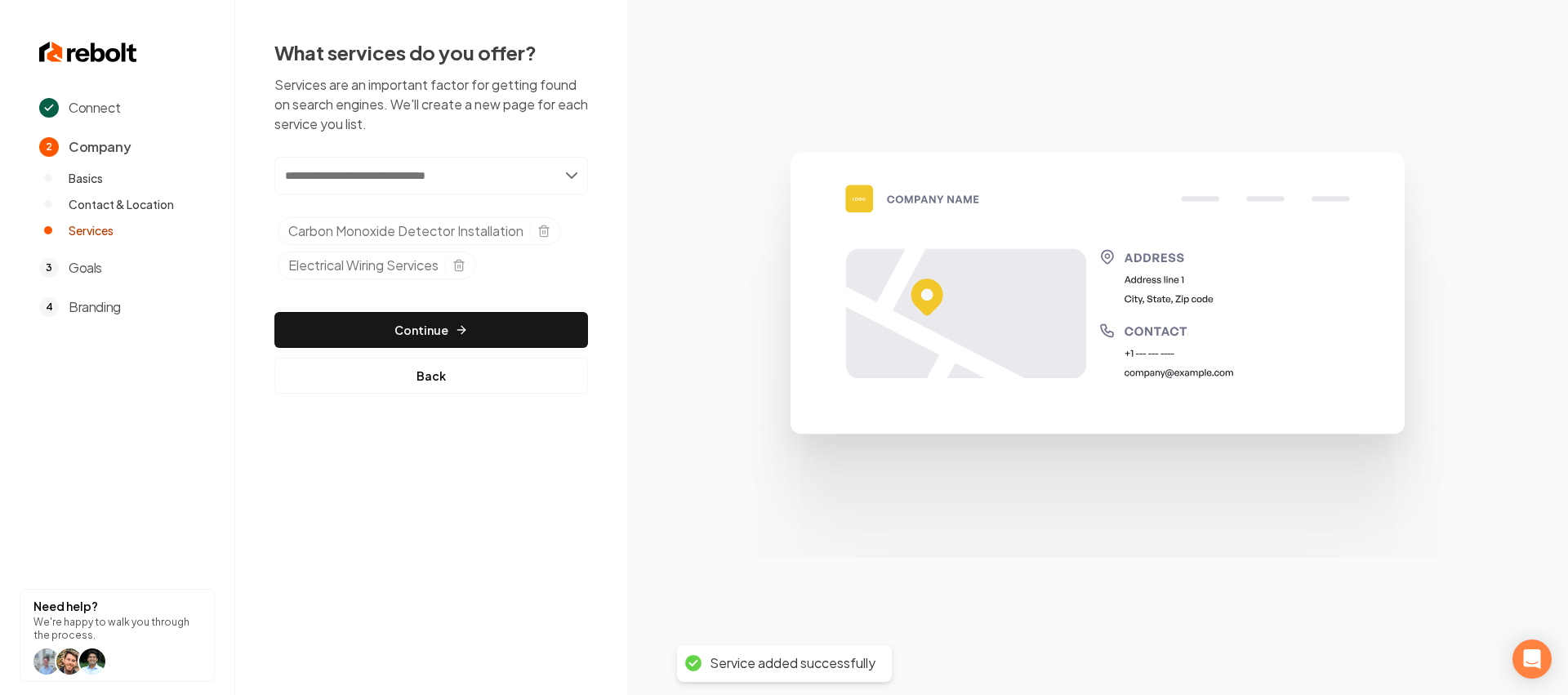
click at [402, 185] on input "text" at bounding box center [431, 175] width 314 height 38
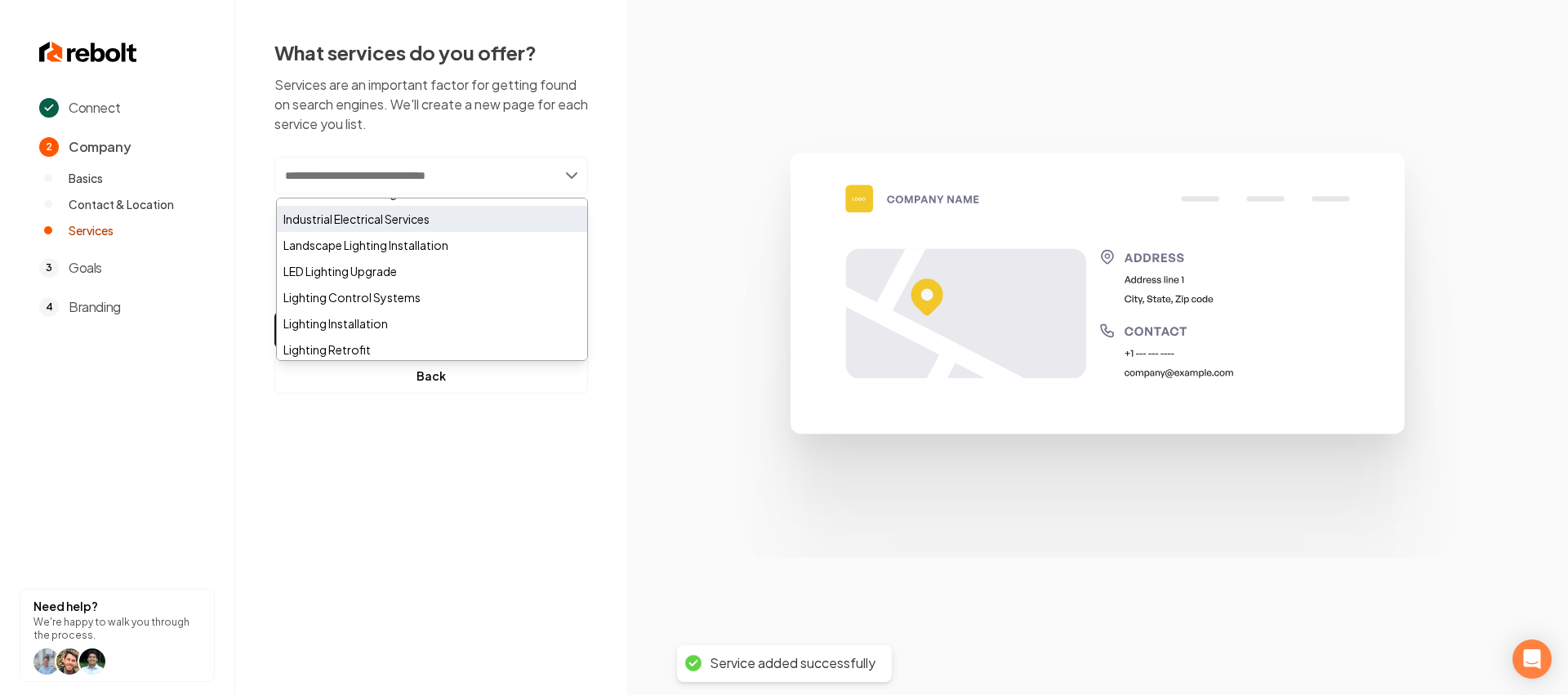
scroll to position [1145, 0]
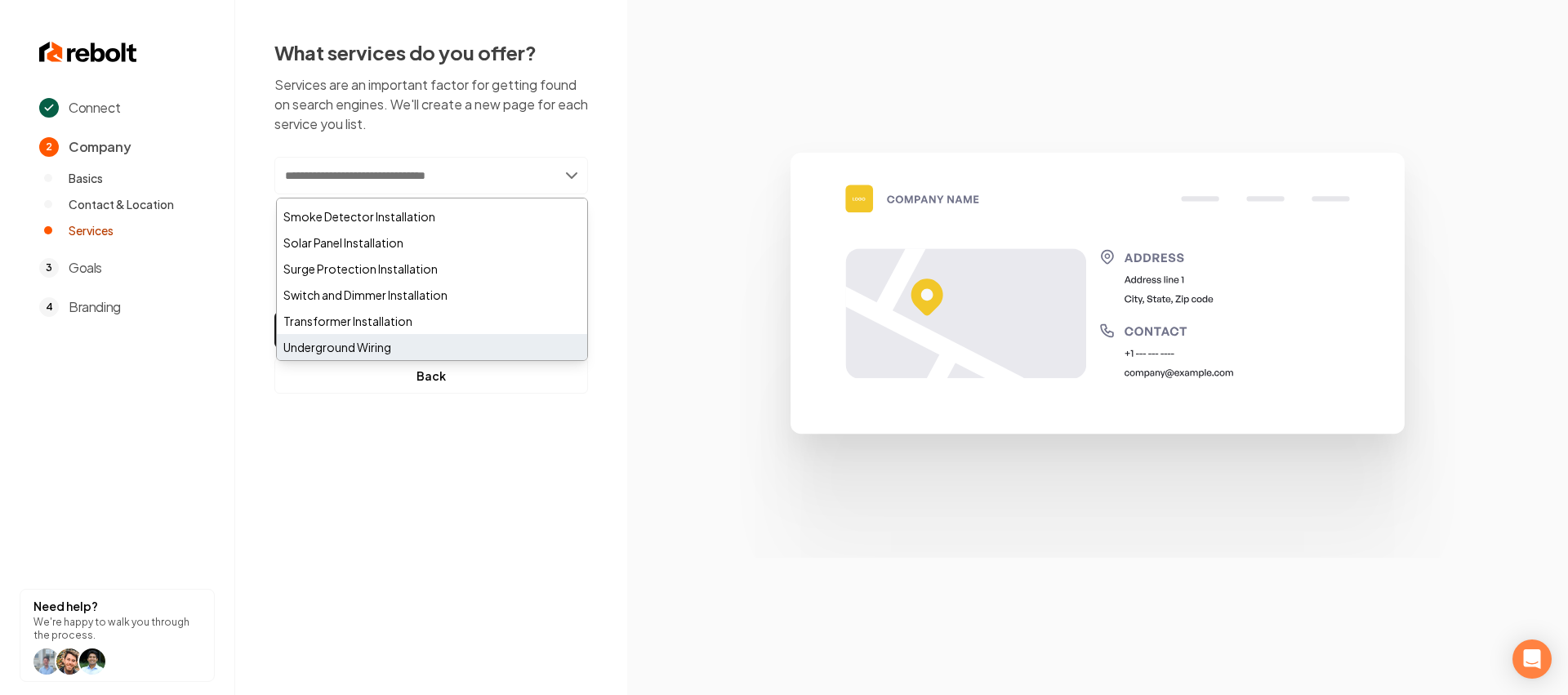
click at [365, 337] on div "Underground Wiring" at bounding box center [432, 347] width 310 height 26
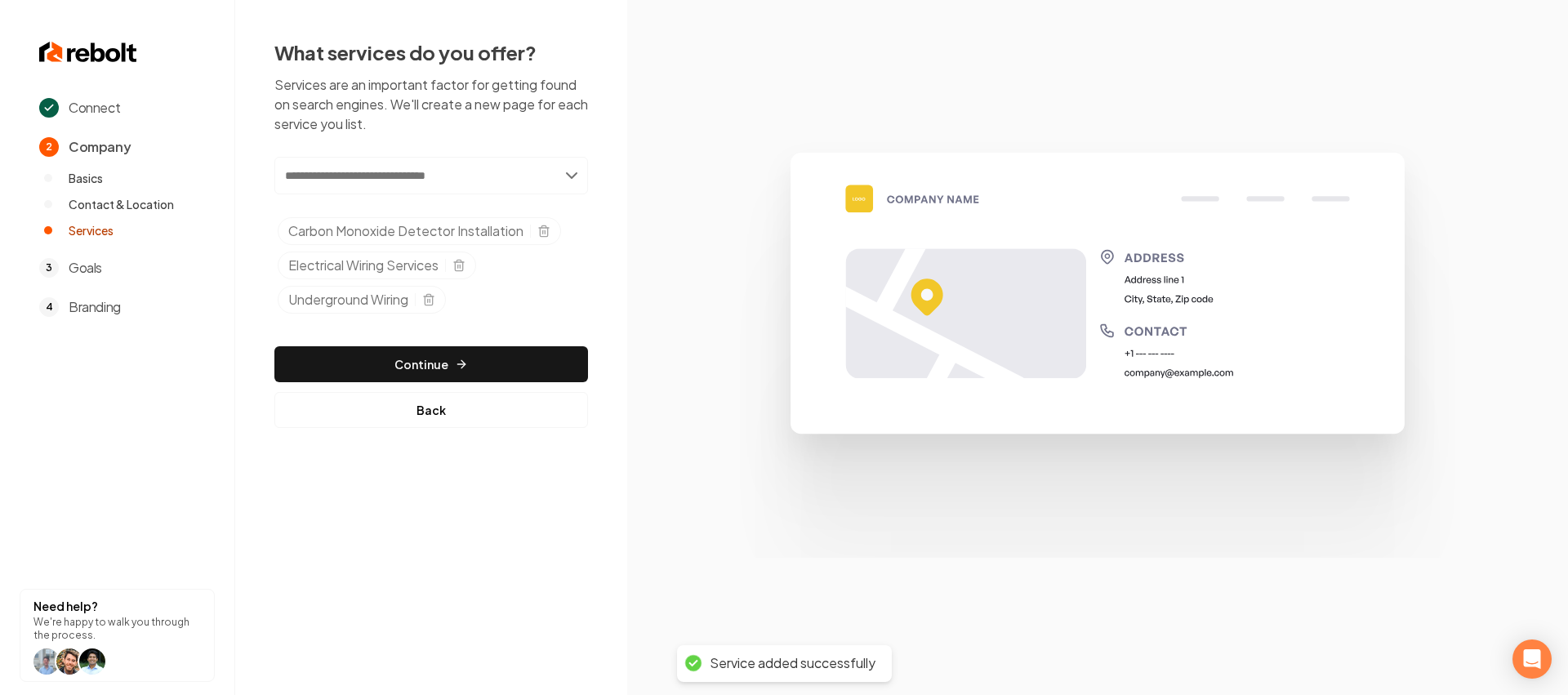
click at [445, 185] on input "text" at bounding box center [431, 175] width 314 height 38
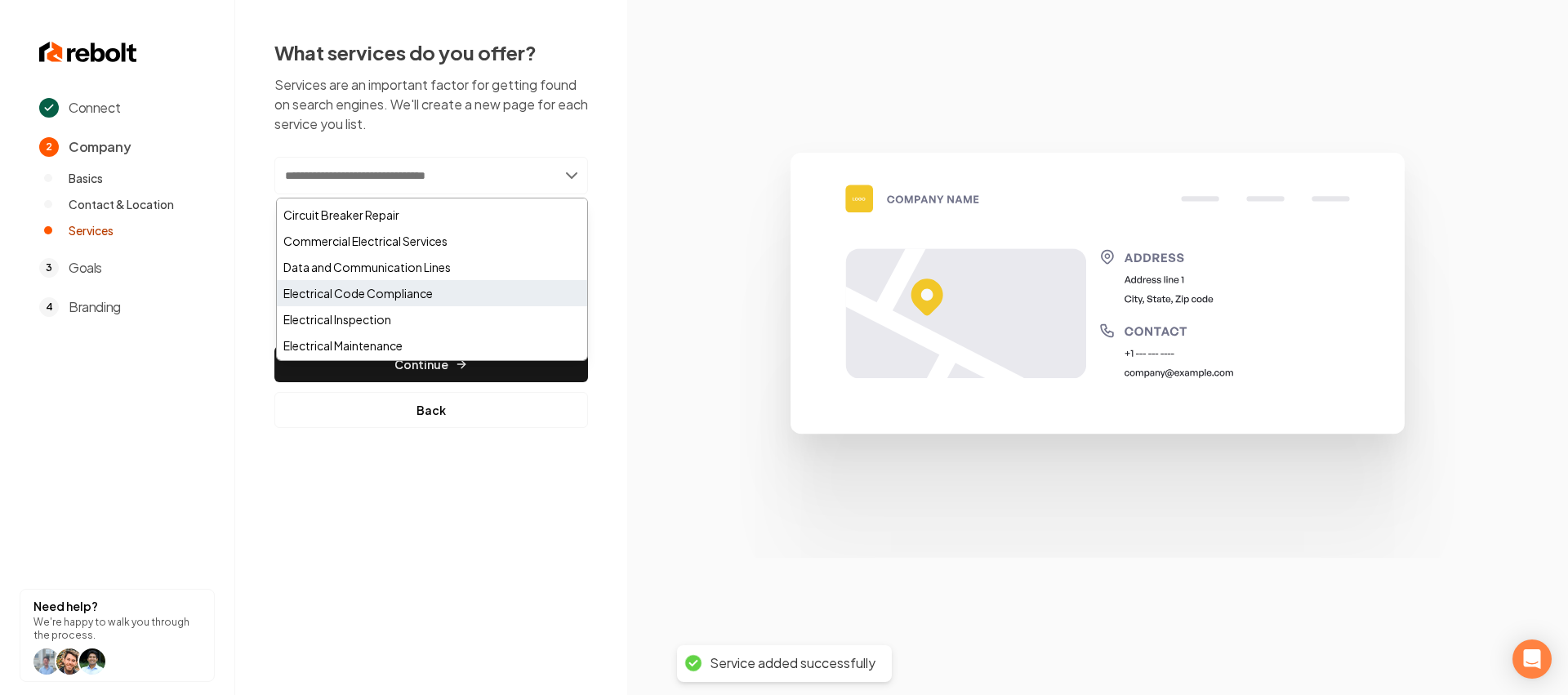
scroll to position [170, 0]
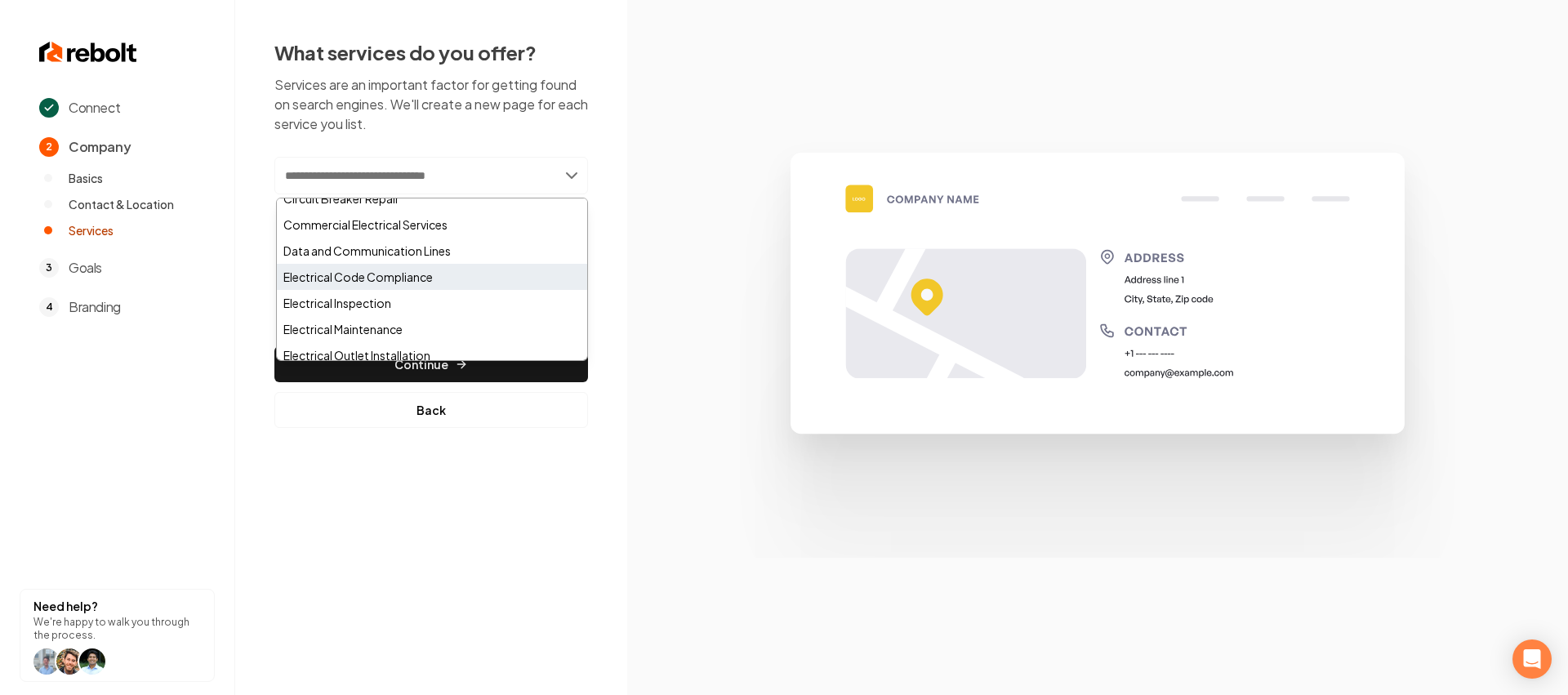
click at [364, 274] on div "Electrical Code Compliance" at bounding box center [432, 277] width 310 height 26
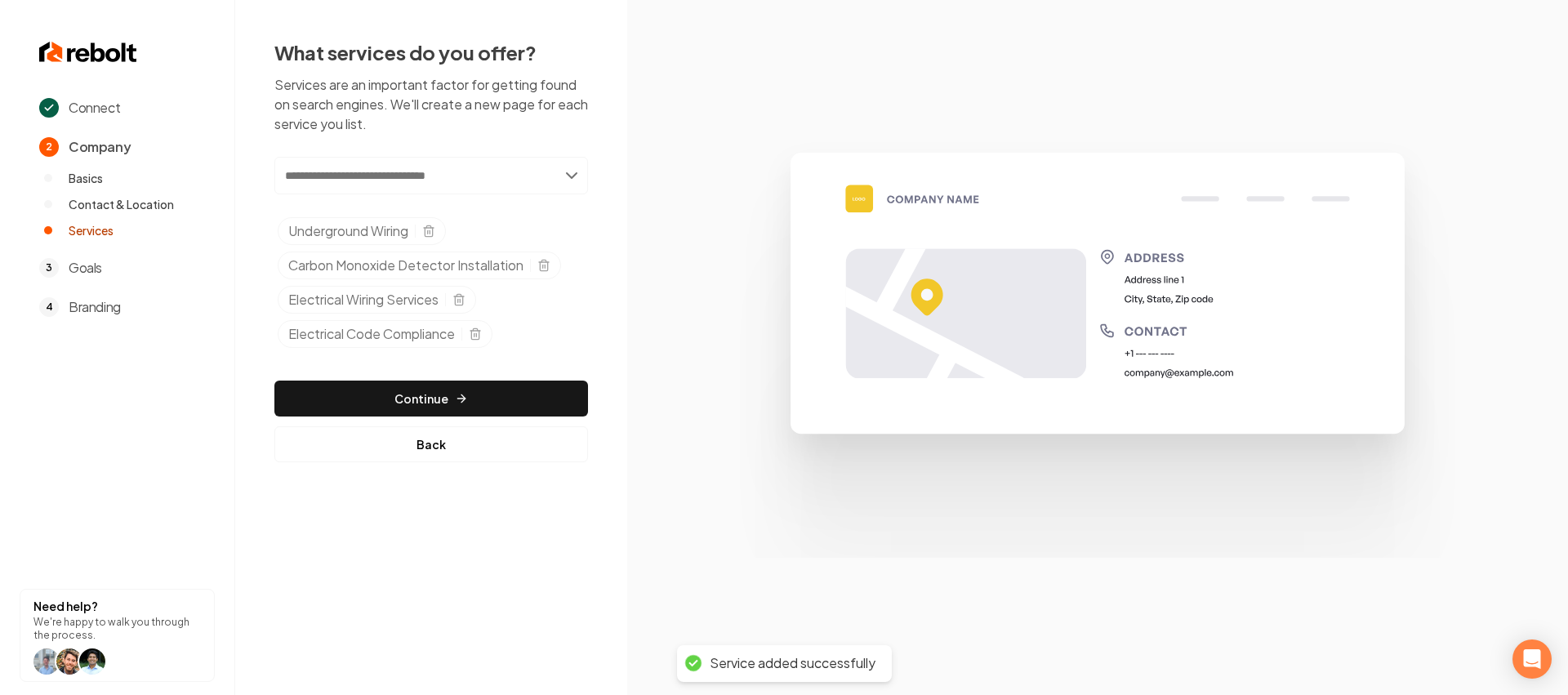
click at [409, 179] on input "text" at bounding box center [431, 175] width 314 height 38
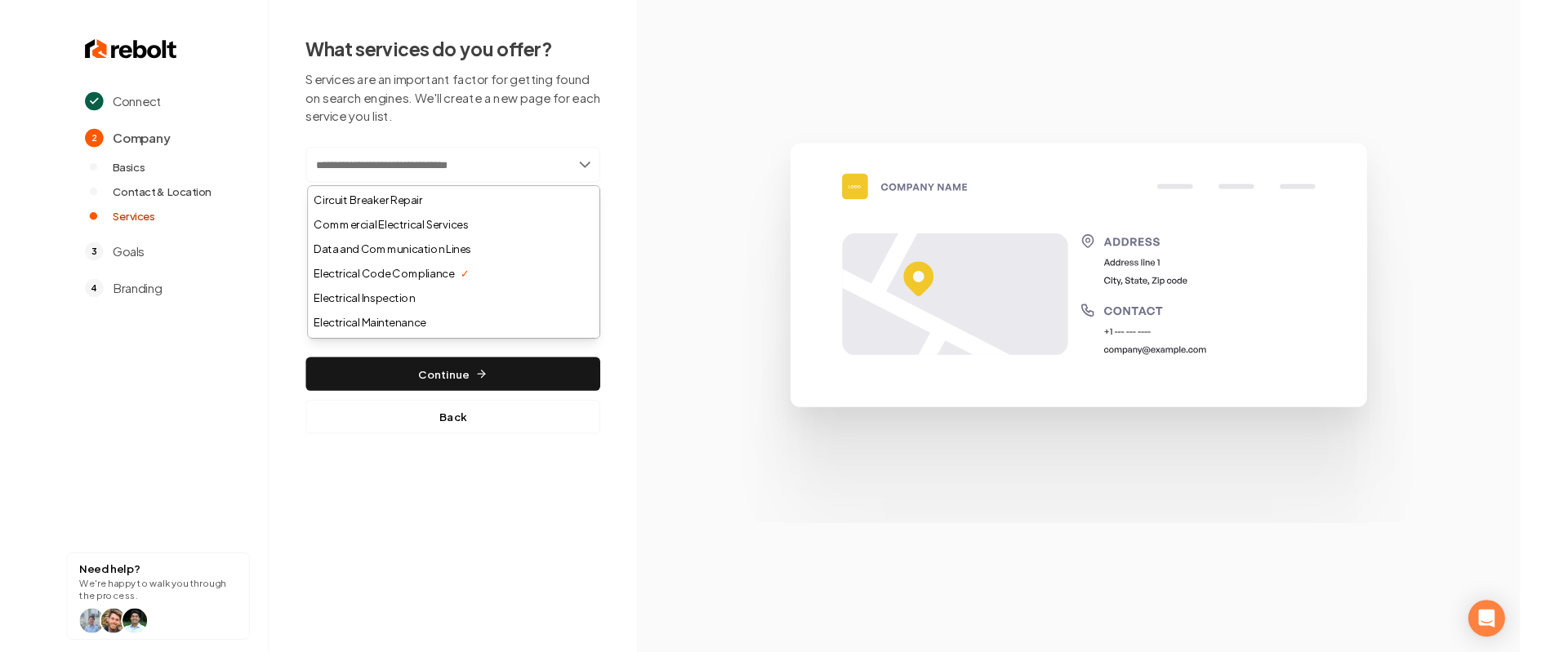
scroll to position [159, 0]
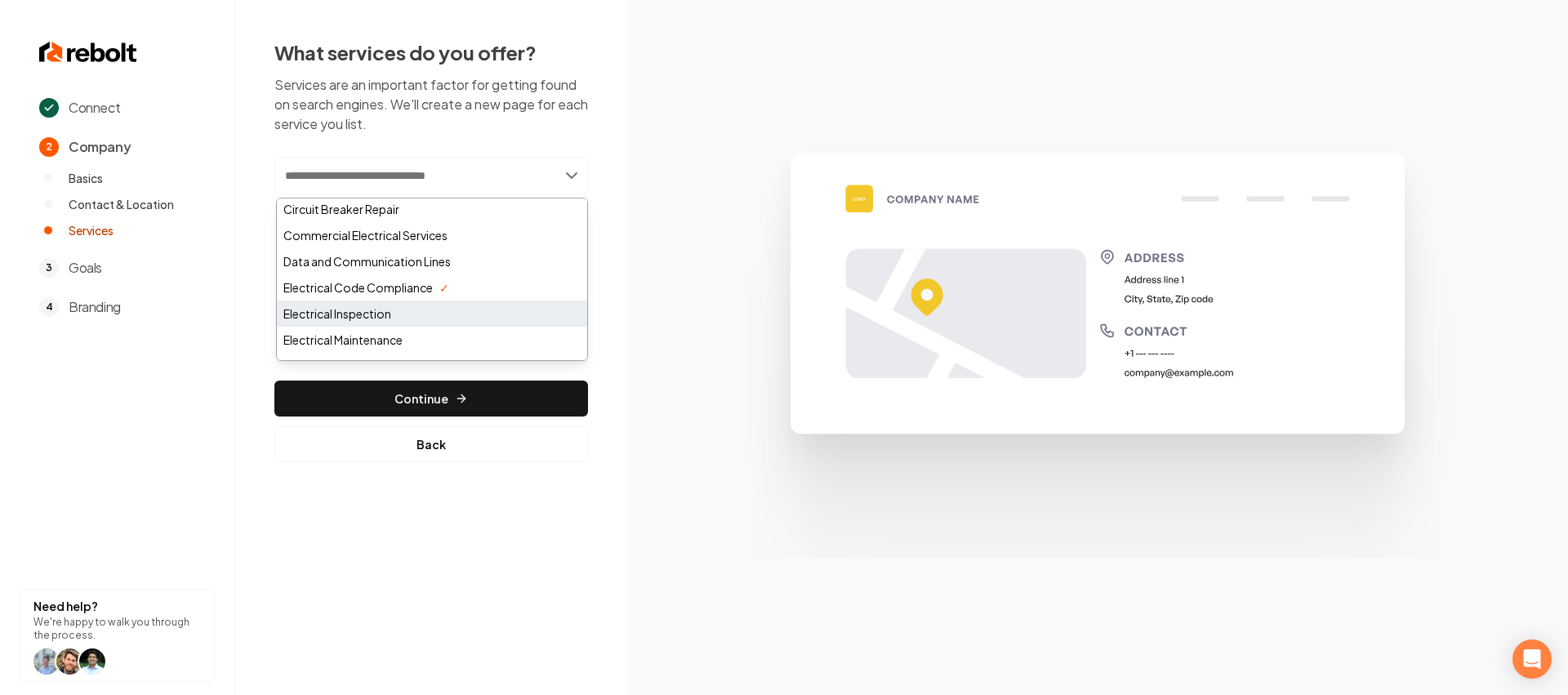
click at [375, 308] on div "Electrical Inspection" at bounding box center [432, 314] width 310 height 26
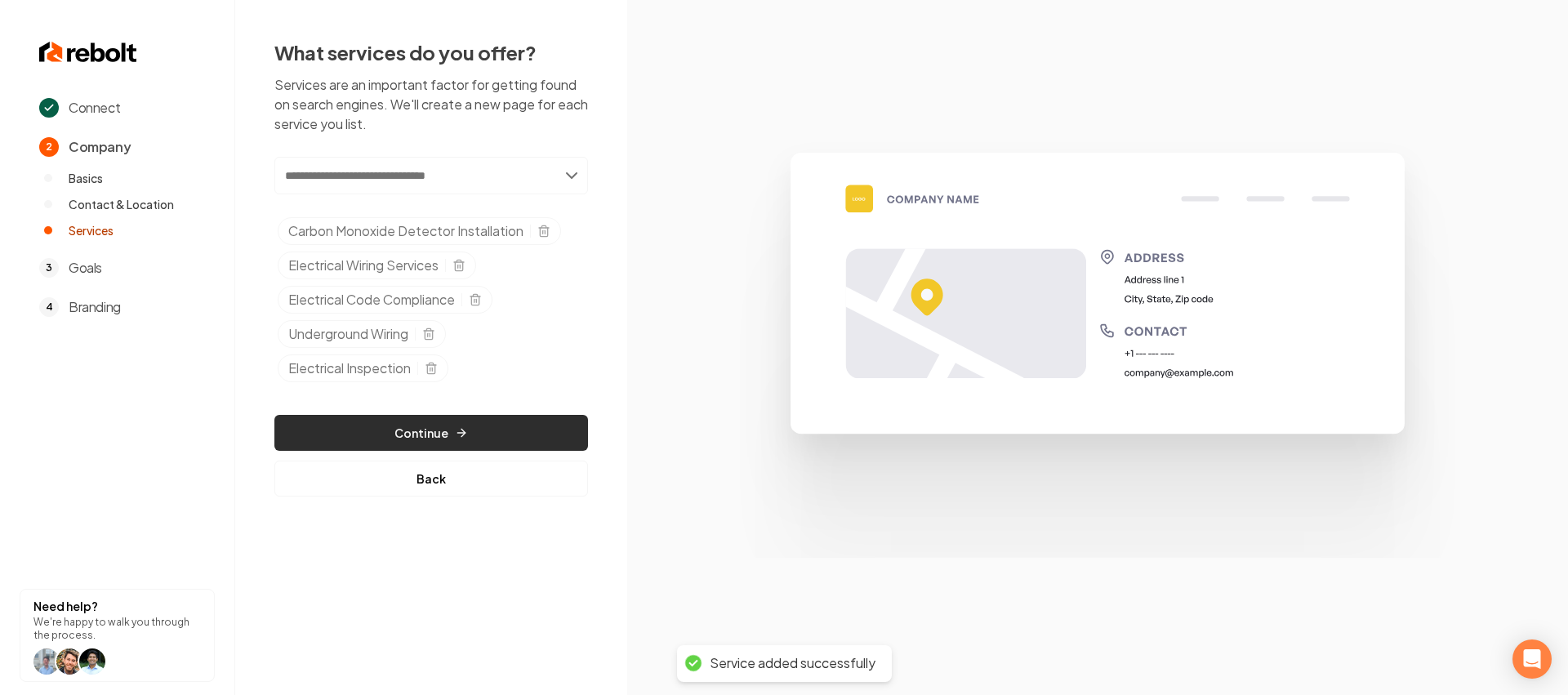
click at [432, 420] on button "Continue" at bounding box center [431, 433] width 314 height 36
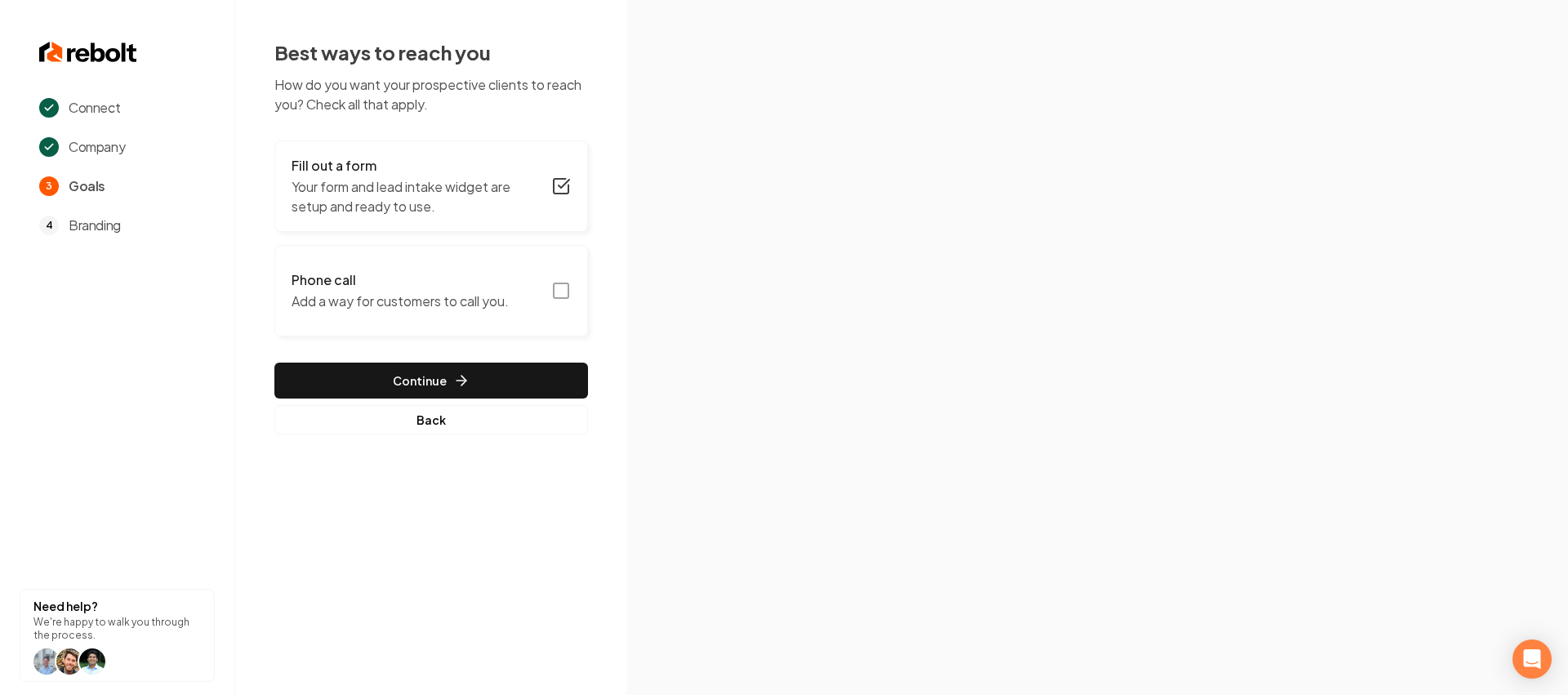
click at [559, 285] on icon "button" at bounding box center [560, 290] width 19 height 19
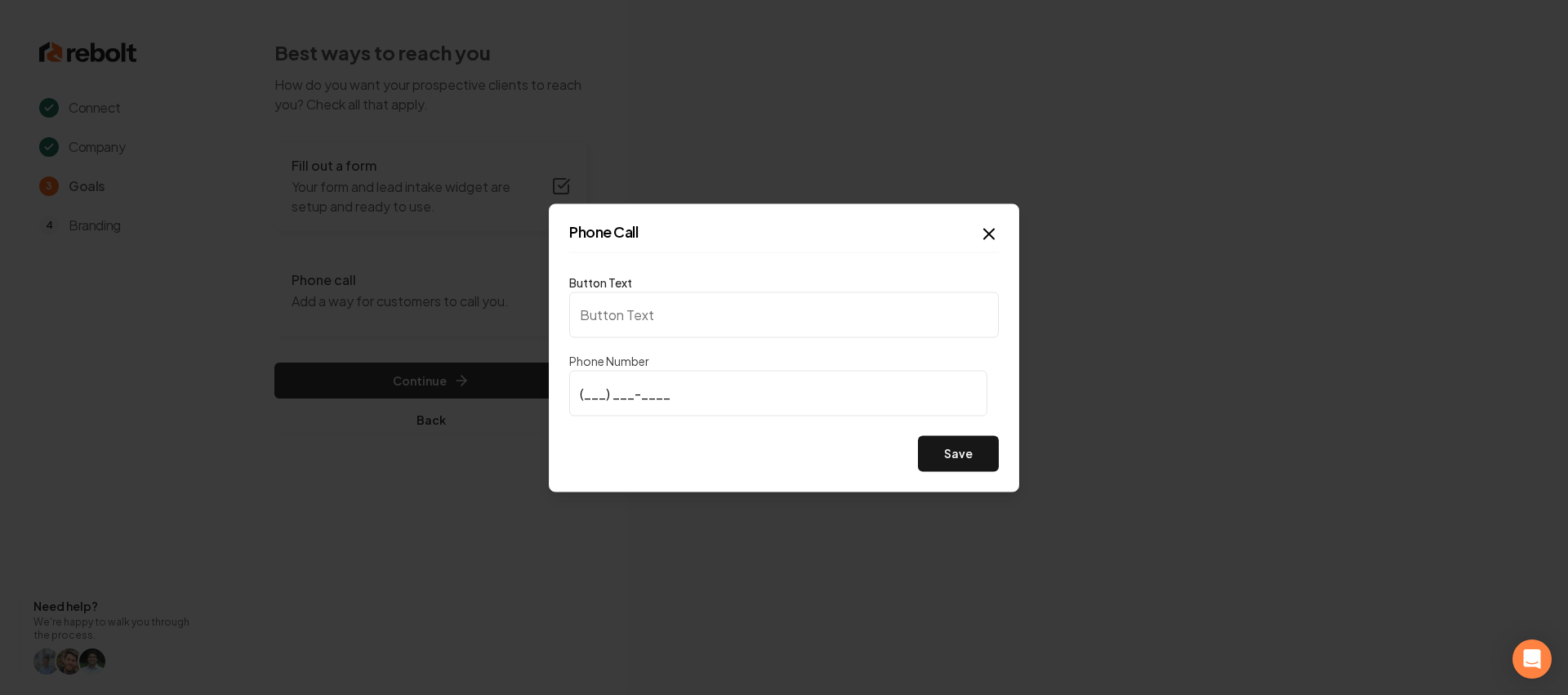
type input "Call us"
type input "[PHONE_NUMBER]"
drag, startPoint x: 997, startPoint y: 481, endPoint x: 959, endPoint y: 457, distance: 44.9
click at [996, 481] on div "Phone Call Button Text Call us Phone Number [PHONE_NUMBER] Save Close" at bounding box center [783, 347] width 470 height 288
click at [959, 457] on button "Save" at bounding box center [958, 453] width 81 height 36
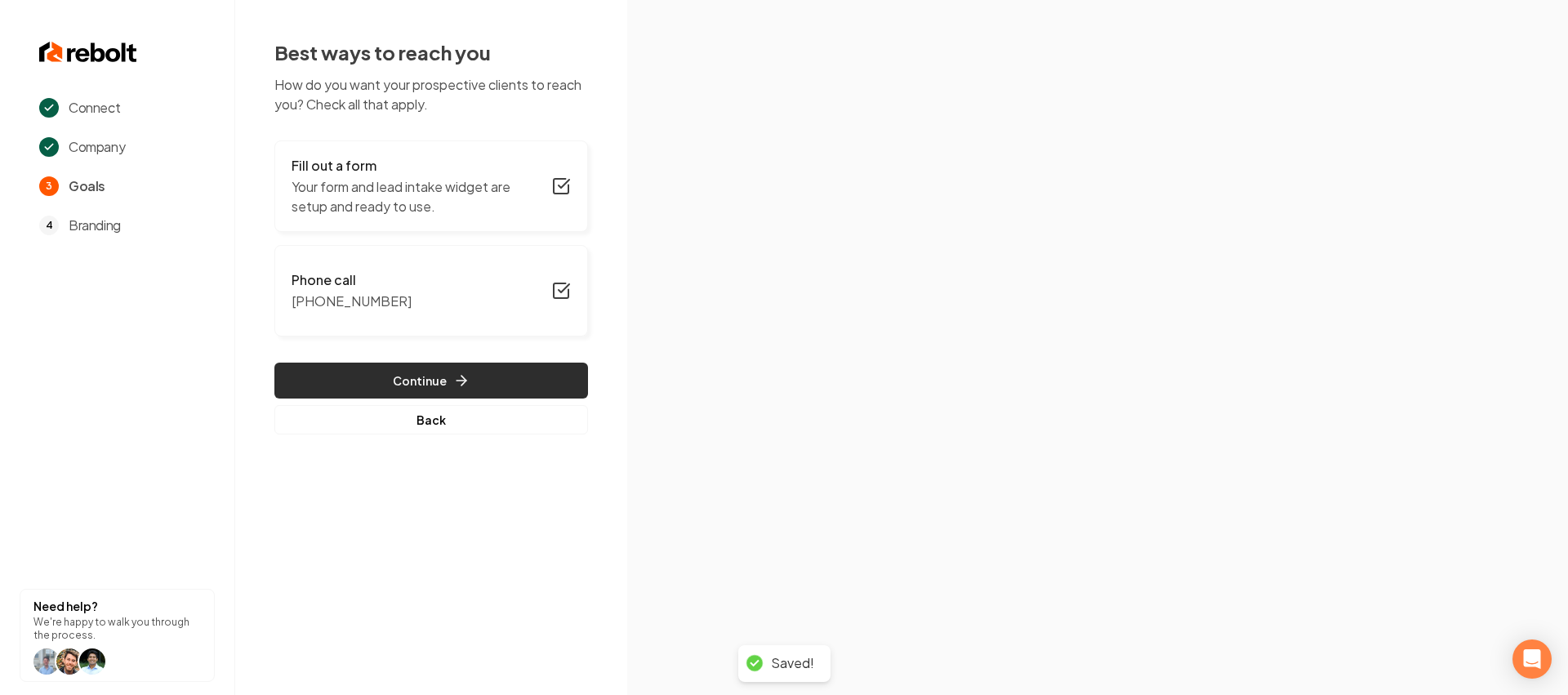
click at [418, 379] on button "Continue" at bounding box center [431, 380] width 314 height 36
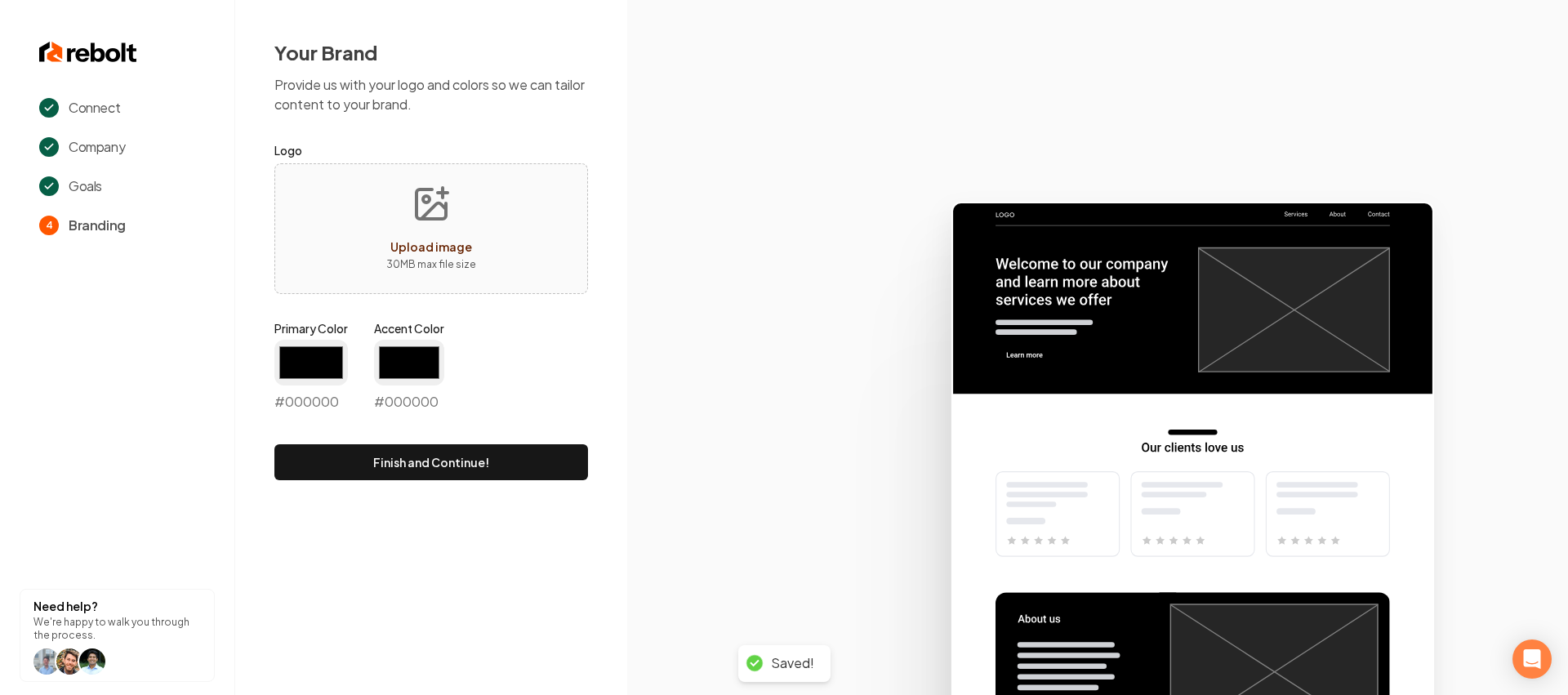
type input "#194d33"
type input "#70be00"
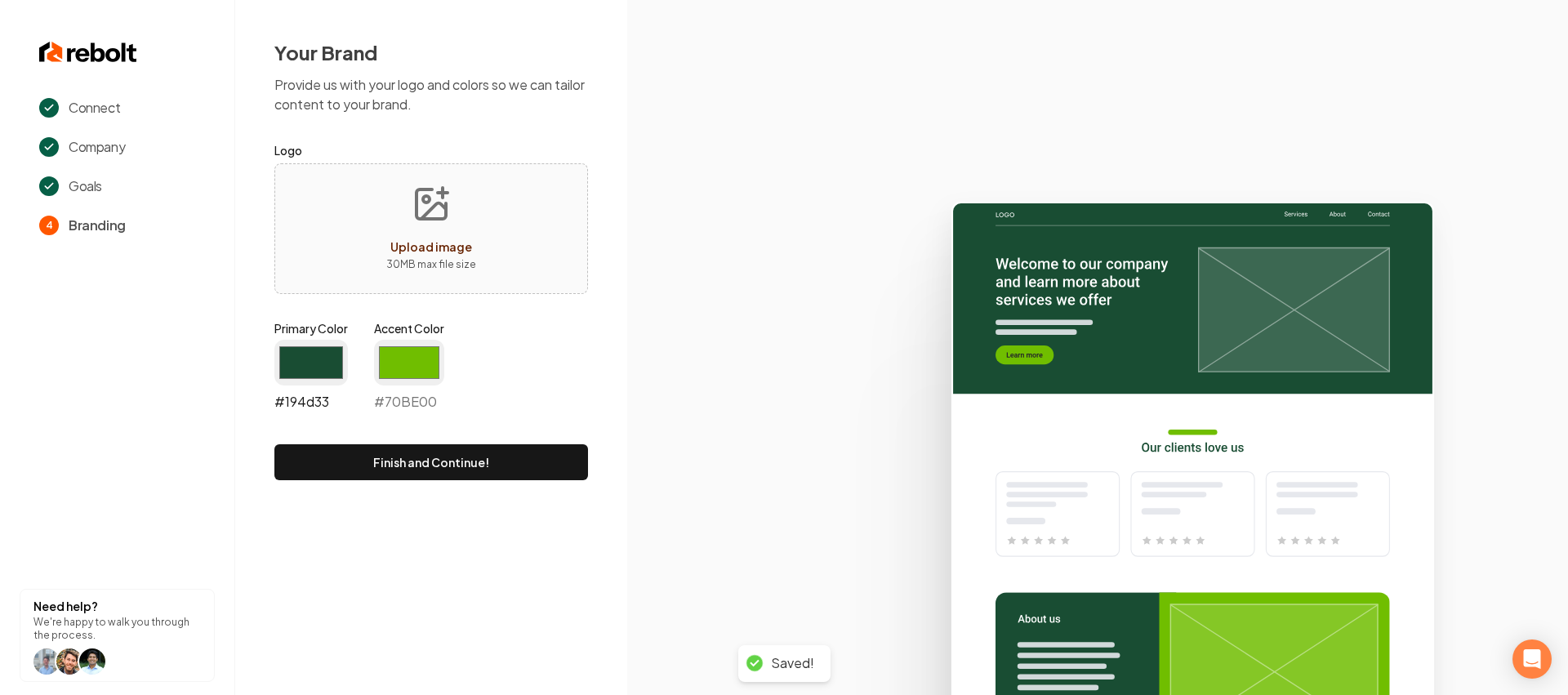
click at [282, 377] on input "#194d33" at bounding box center [311, 363] width 74 height 46
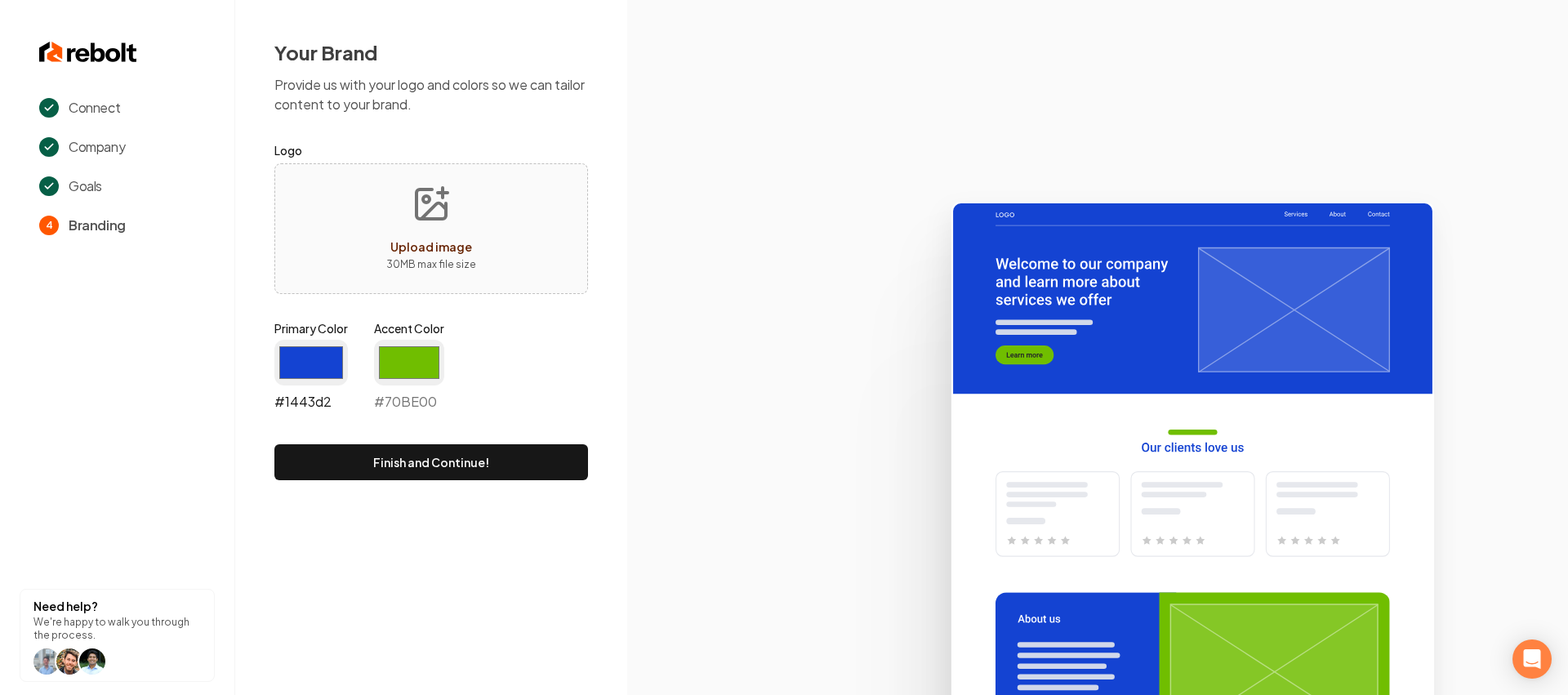
type input "#1443d2"
click at [408, 364] on input "#70be00" at bounding box center [409, 363] width 70 height 46
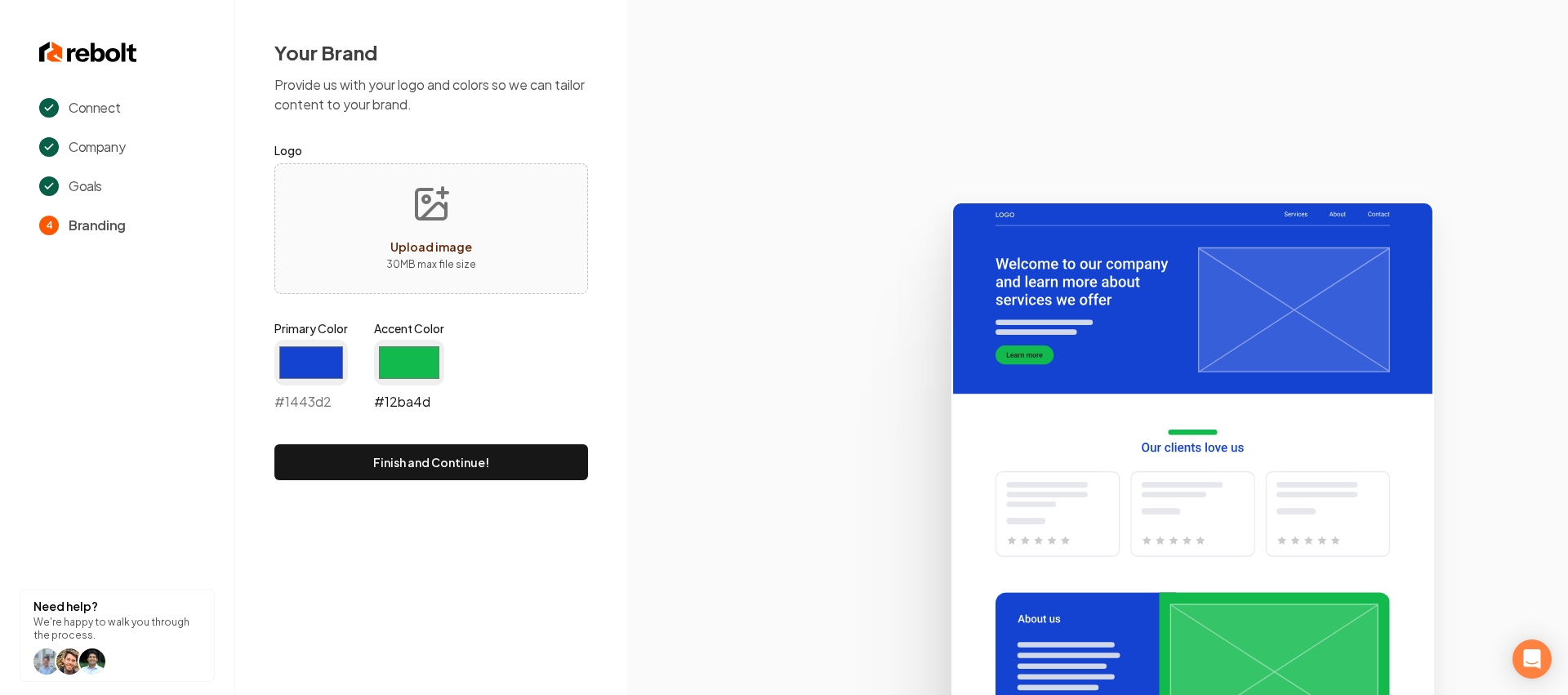
type input "#12ba4d"
click at [639, 492] on icon at bounding box center [1097, 441] width 940 height 507
click at [528, 453] on button "Finish and Continue!" at bounding box center [431, 462] width 314 height 36
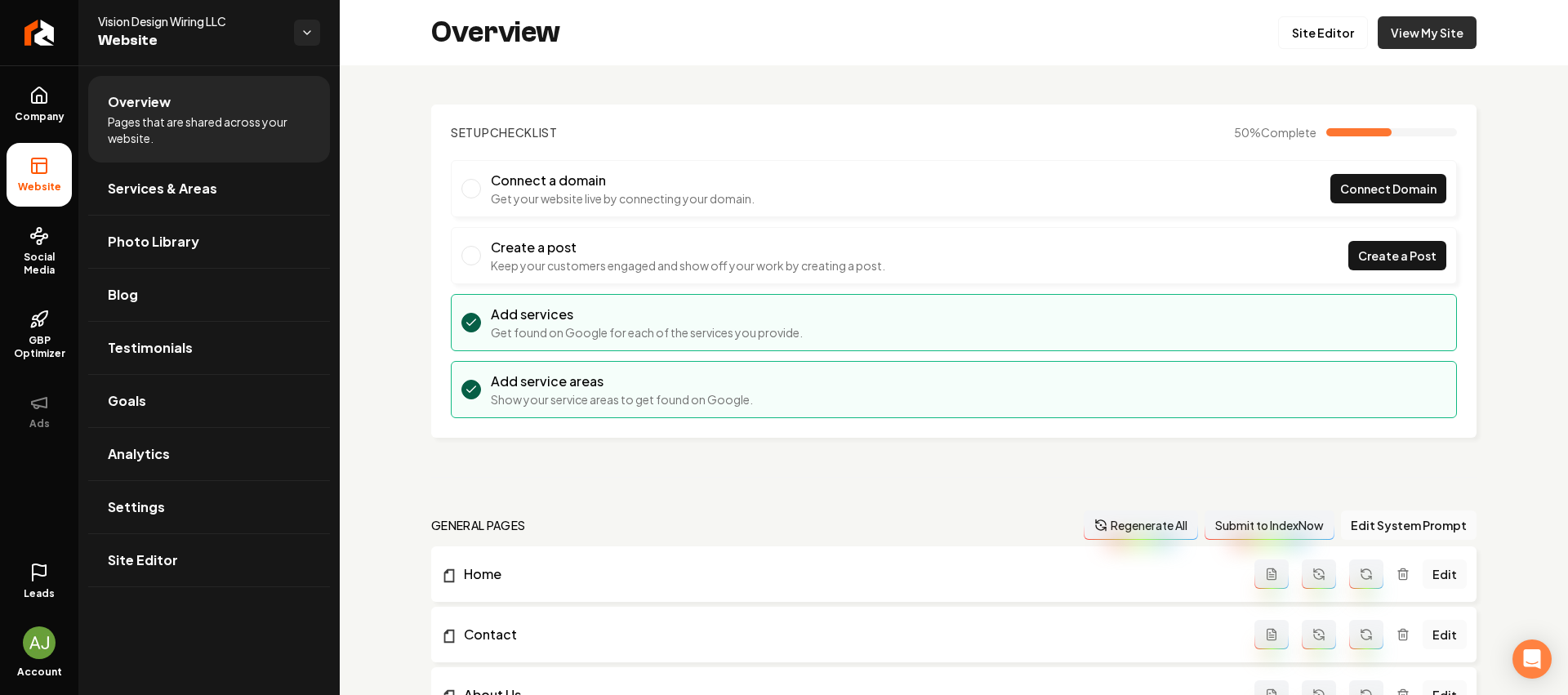
click at [1412, 21] on link "View My Site" at bounding box center [1426, 32] width 98 height 32
click at [1329, 39] on link "Site Editor" at bounding box center [1323, 32] width 90 height 32
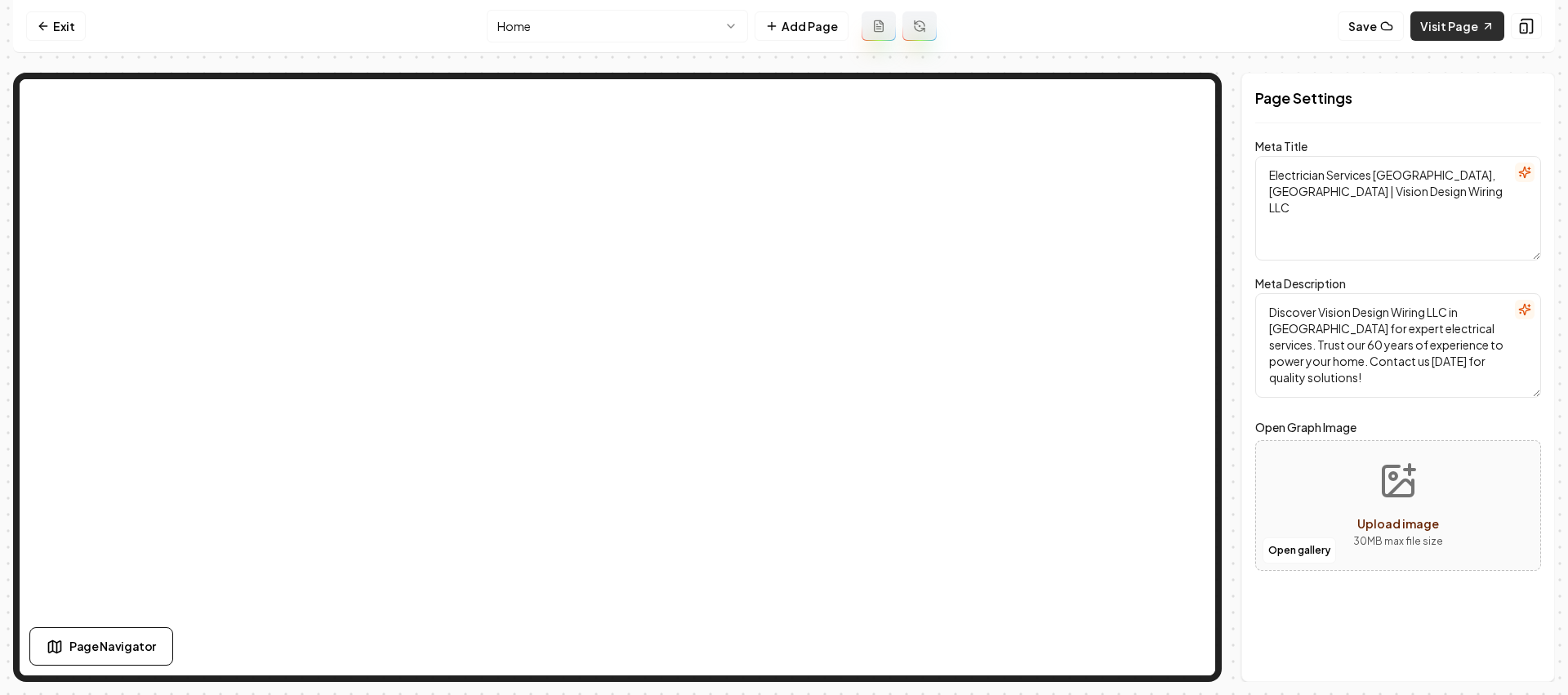
click at [1470, 26] on link "Visit Page" at bounding box center [1457, 26] width 94 height 29
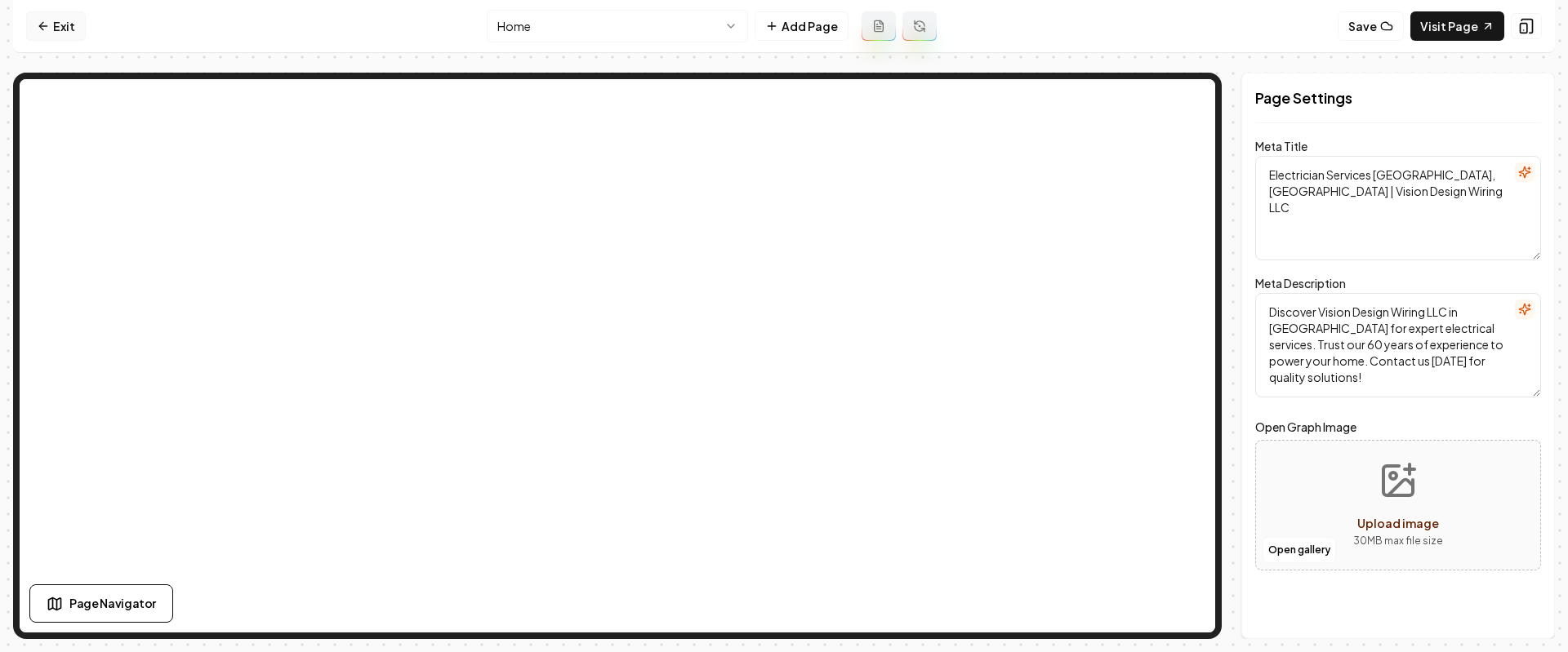
click at [47, 22] on icon at bounding box center [43, 26] width 13 height 13
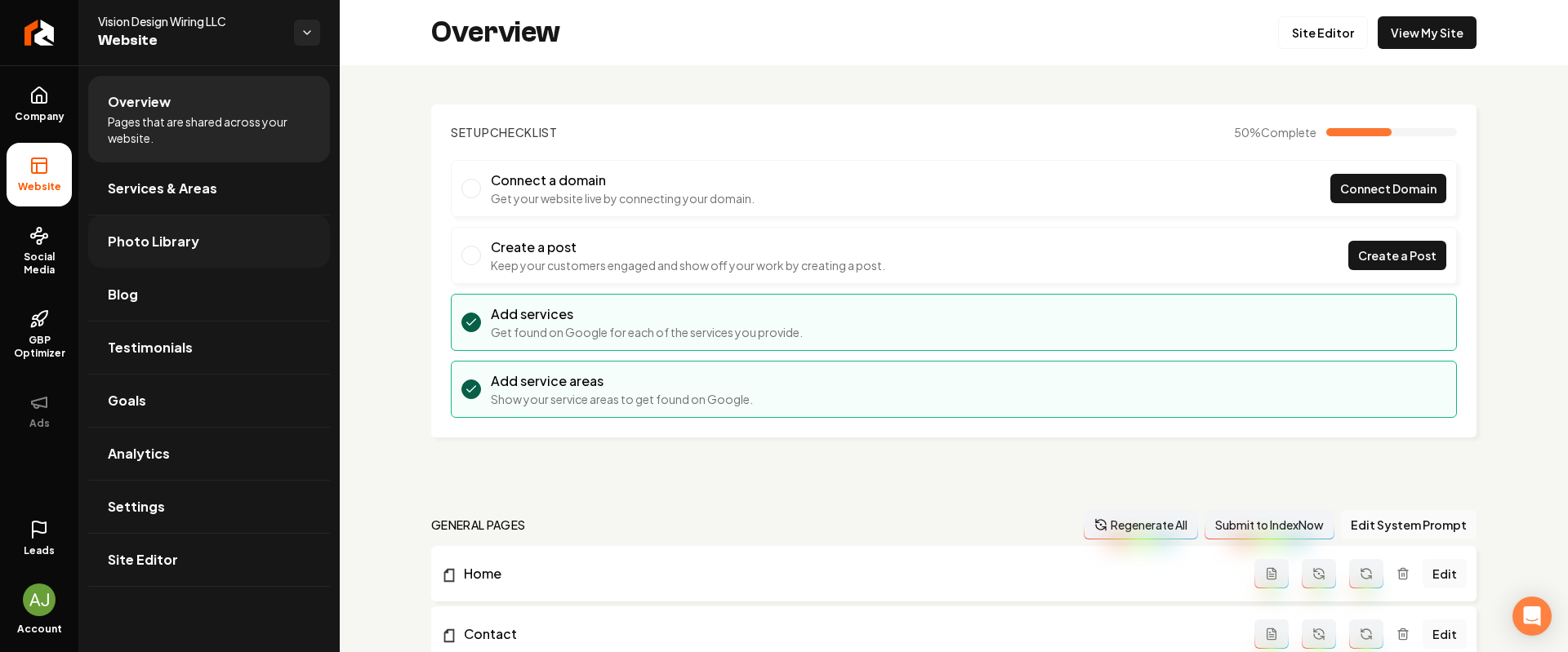
click at [164, 236] on span "Photo Library" at bounding box center [153, 241] width 91 height 19
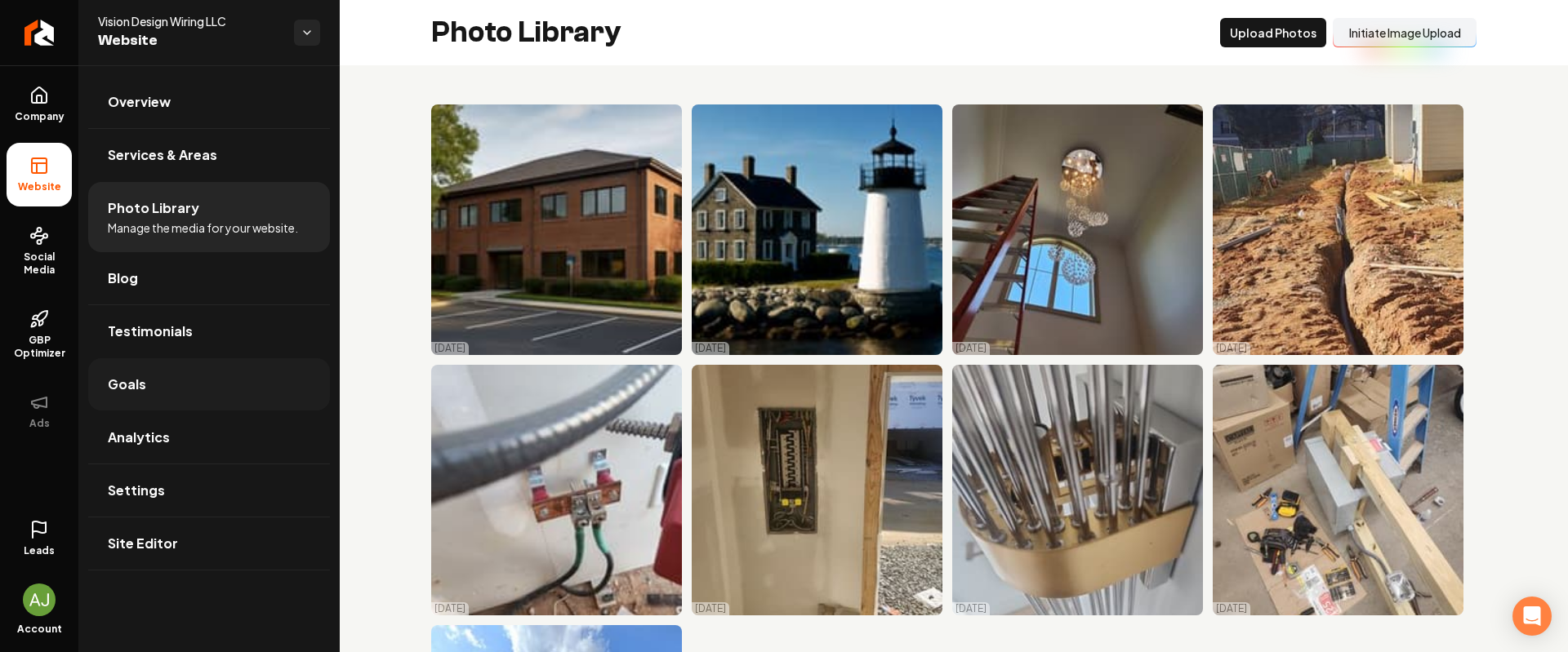
click at [156, 392] on link "Goals" at bounding box center [209, 384] width 242 height 52
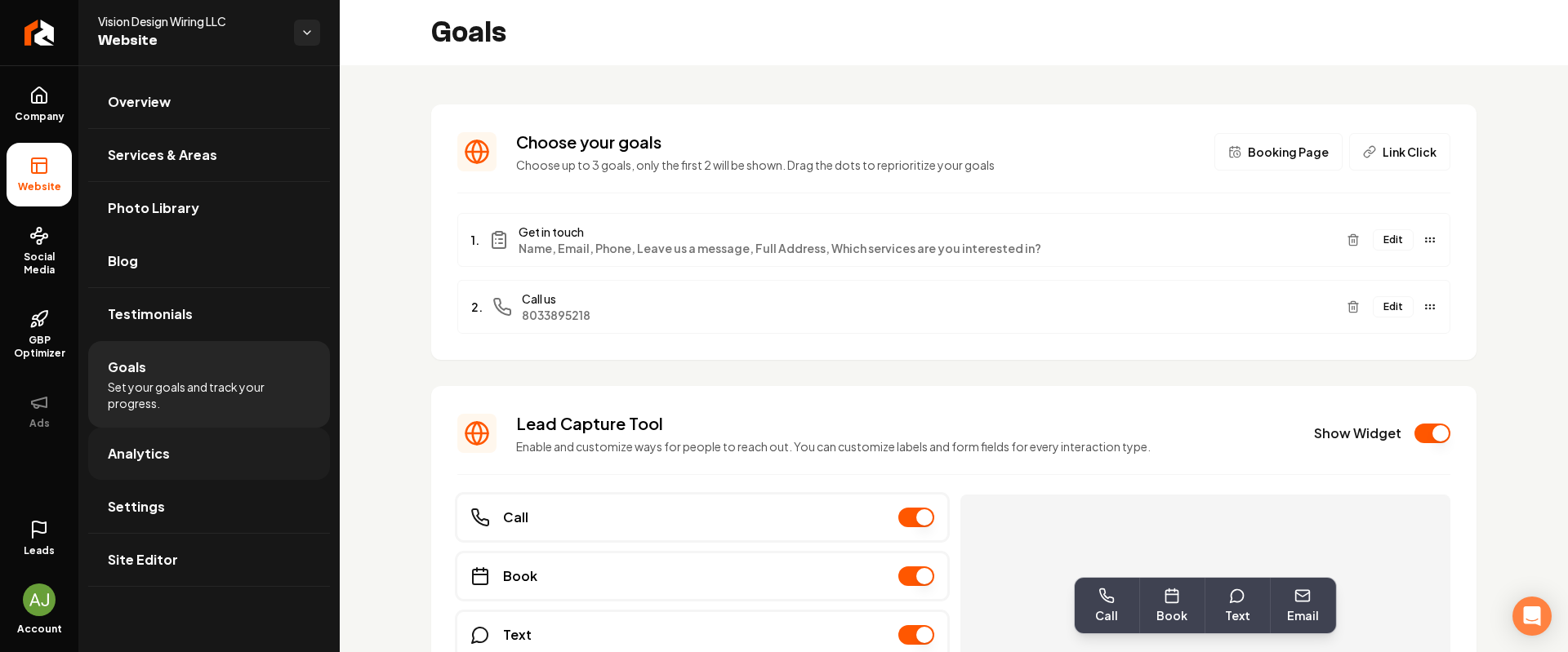
click at [159, 456] on span "Analytics" at bounding box center [138, 453] width 62 height 19
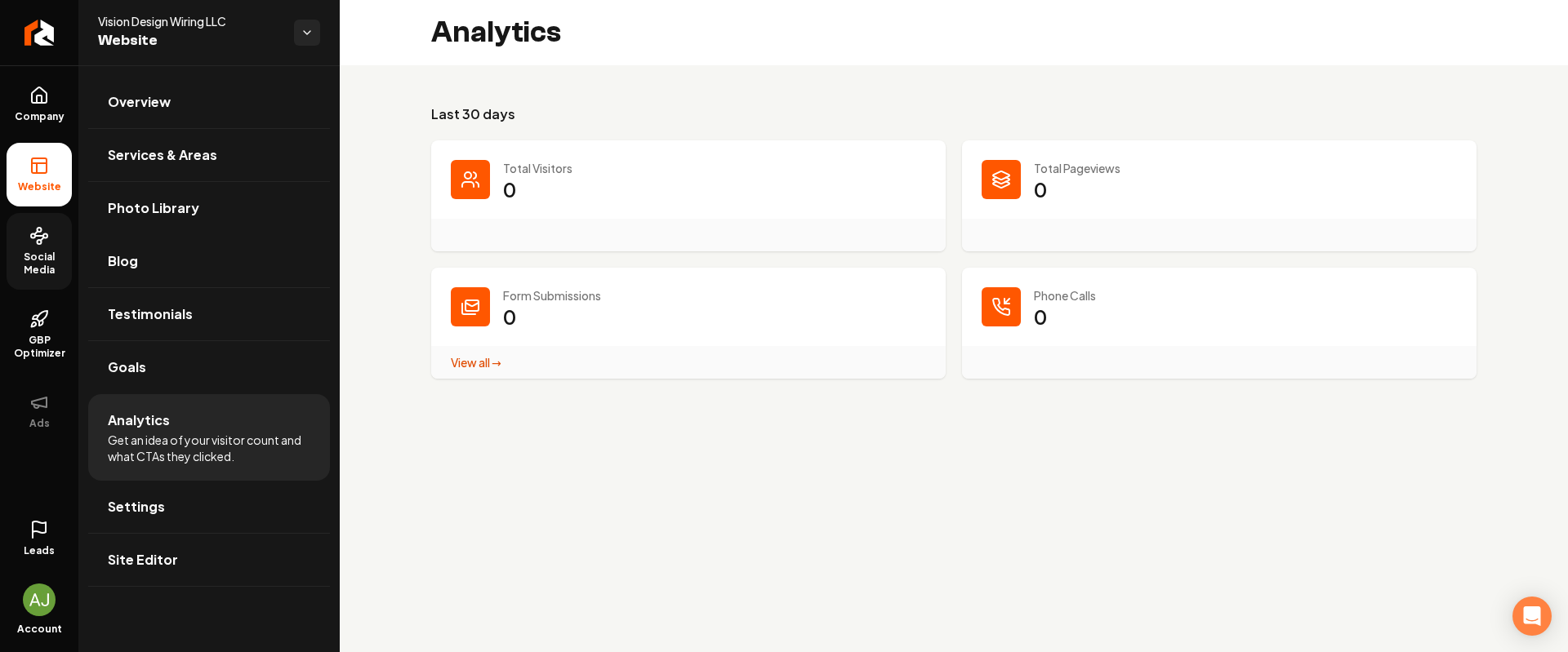
click at [47, 248] on link "Social Media" at bounding box center [39, 251] width 65 height 76
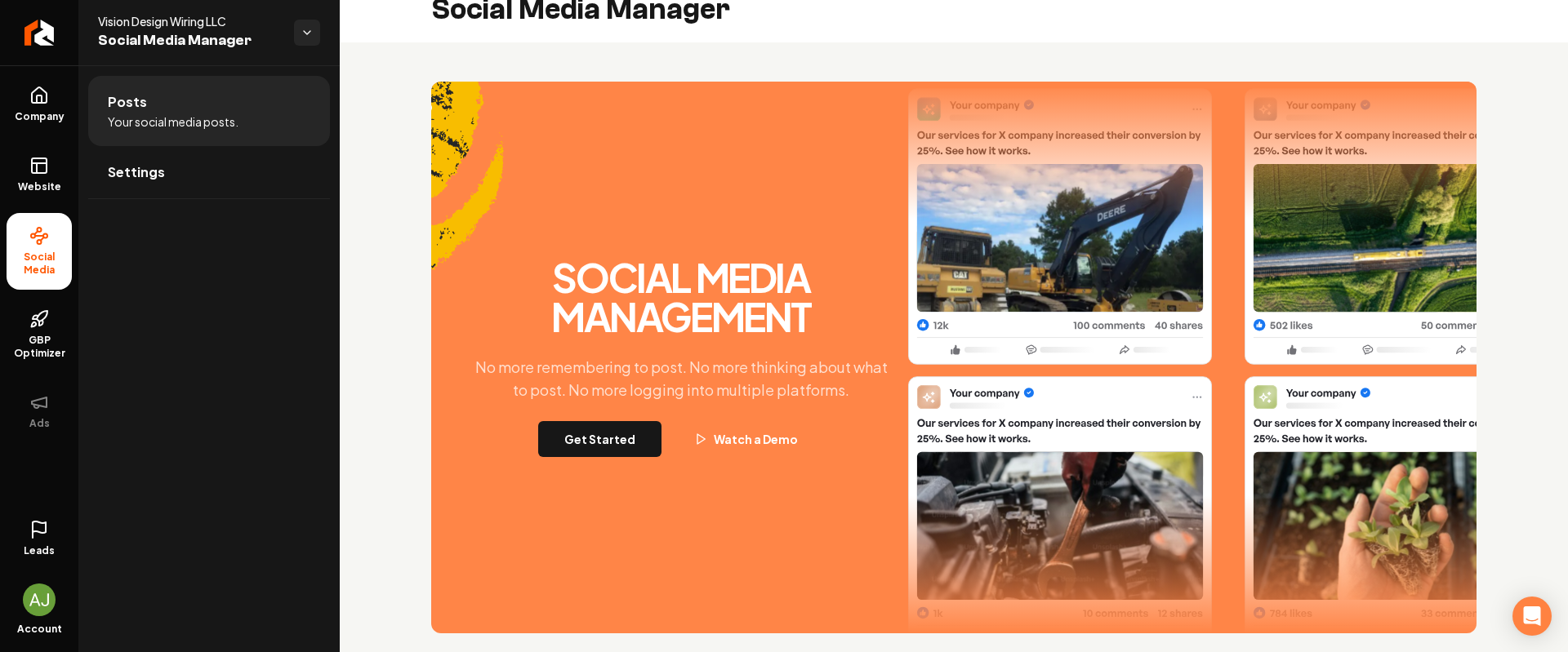
scroll to position [25, 0]
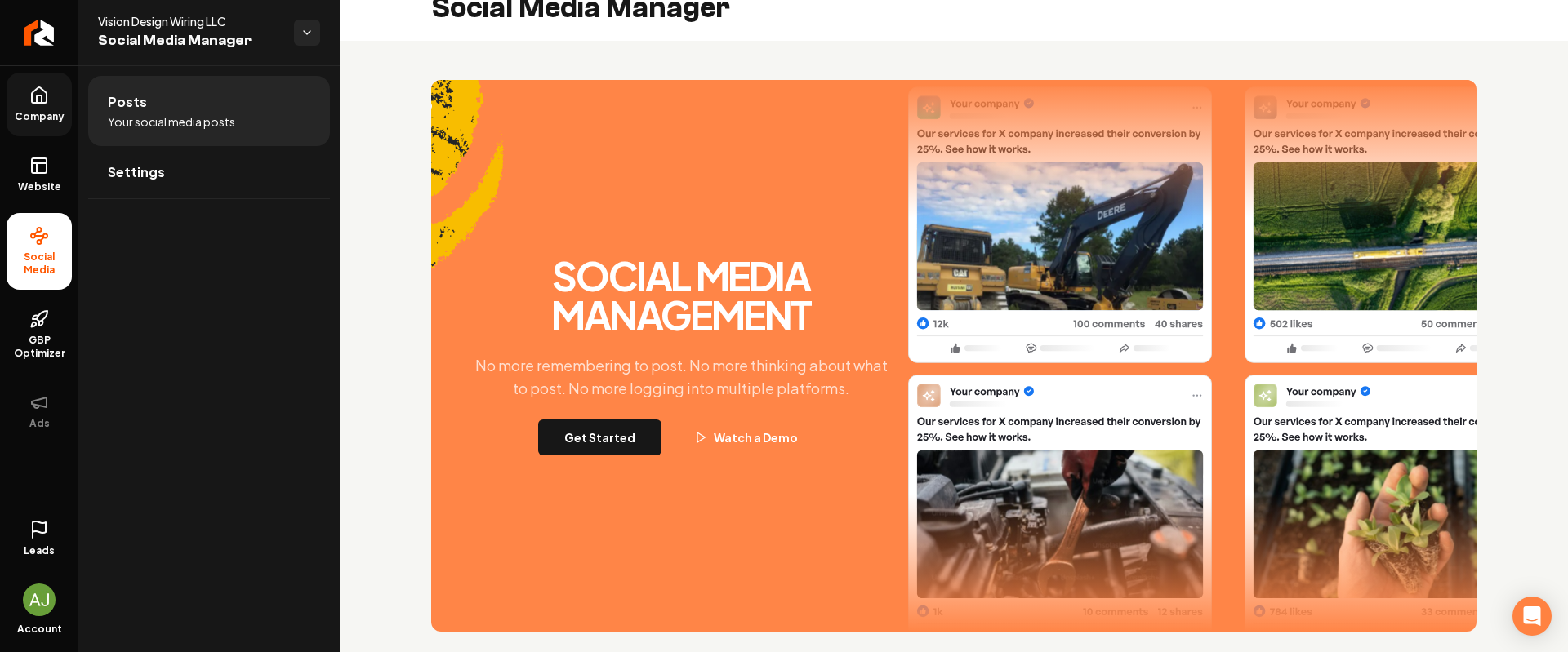
click at [38, 127] on link "Company" at bounding box center [39, 104] width 65 height 63
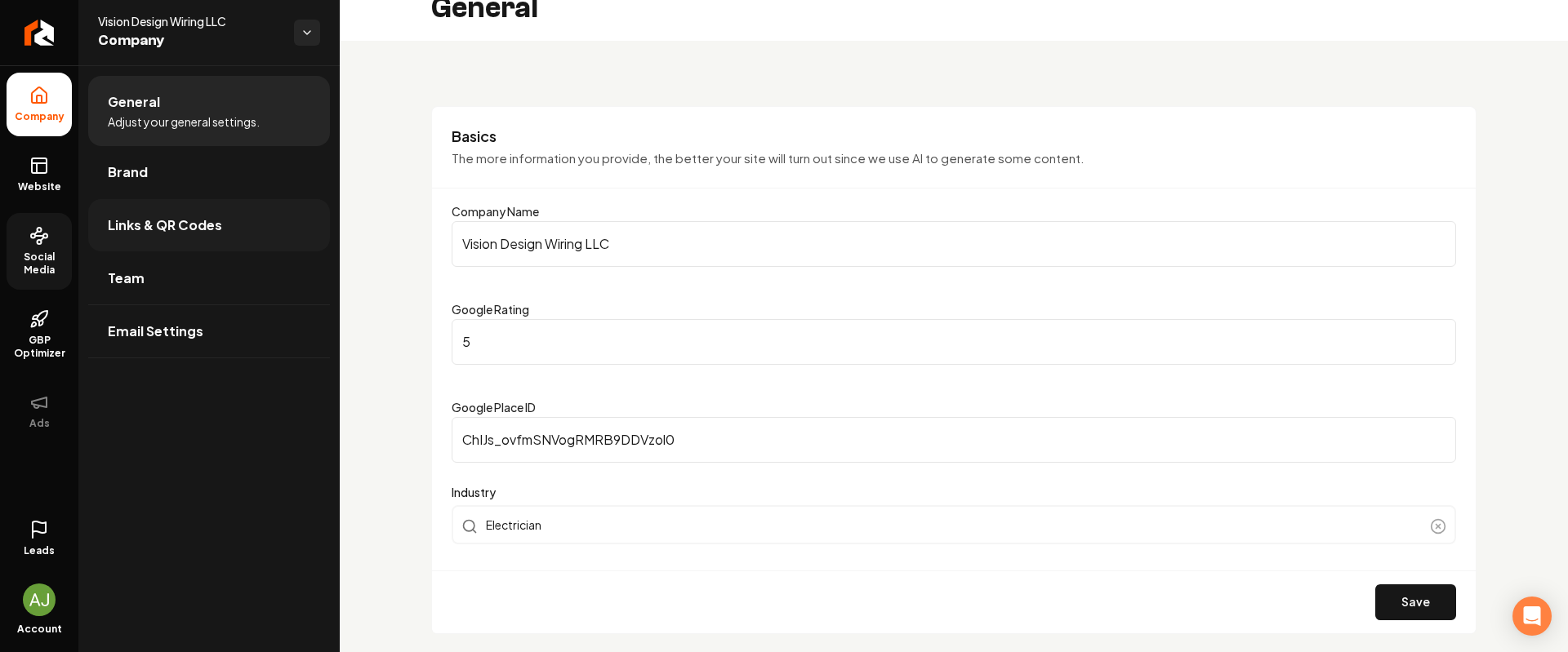
click at [177, 236] on link "Links & QR Codes" at bounding box center [209, 224] width 242 height 52
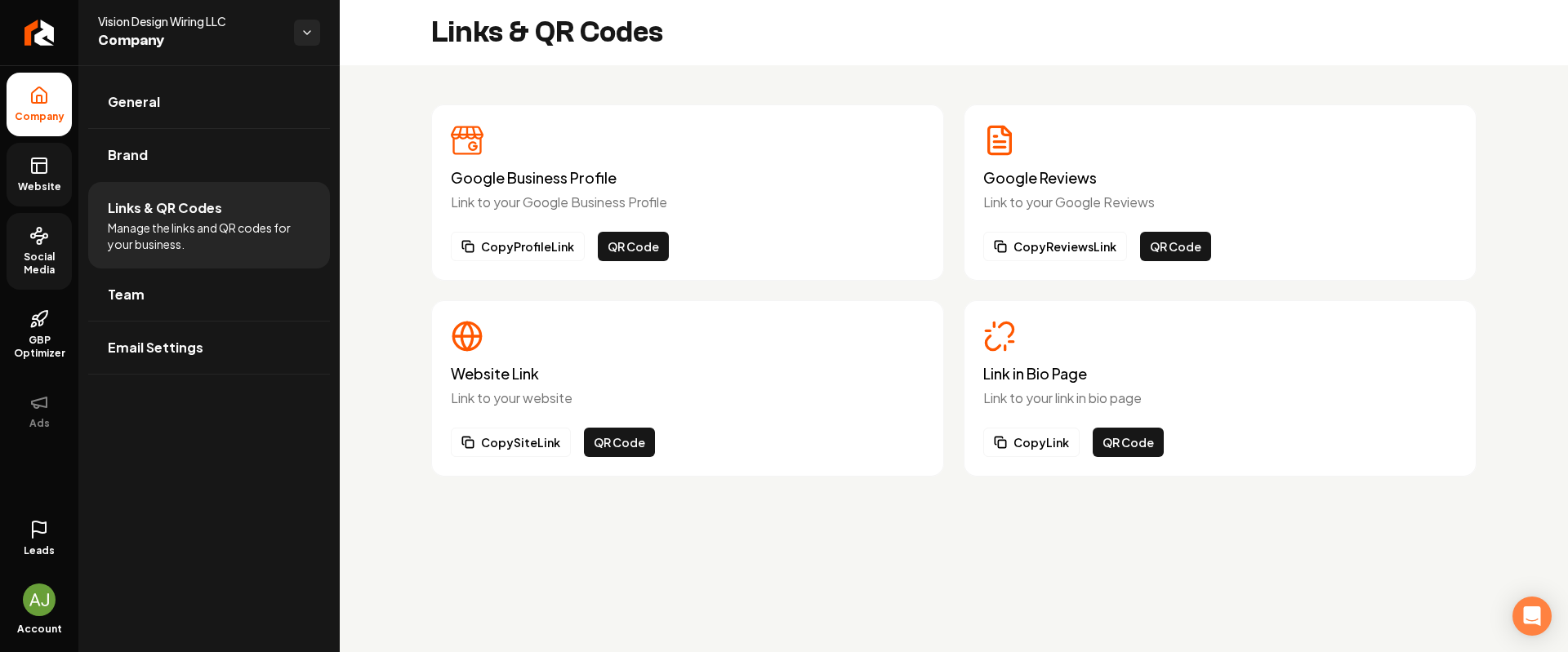
click at [44, 188] on span "Website" at bounding box center [39, 187] width 56 height 13
